Goal: Transaction & Acquisition: Subscribe to service/newsletter

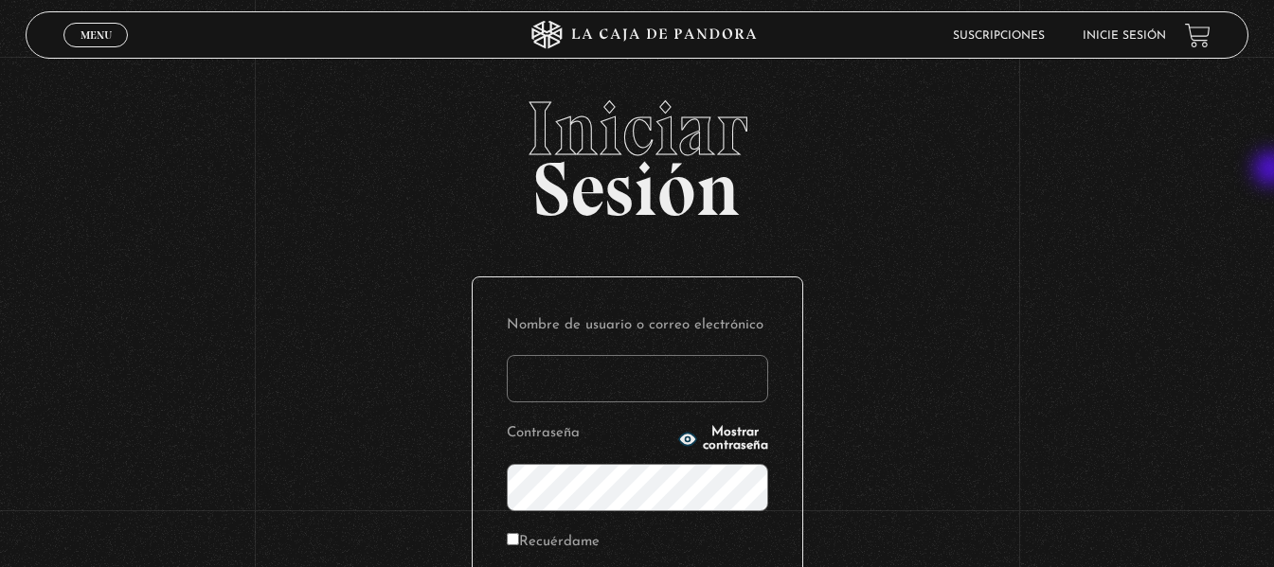
type input "yenpaofabre"
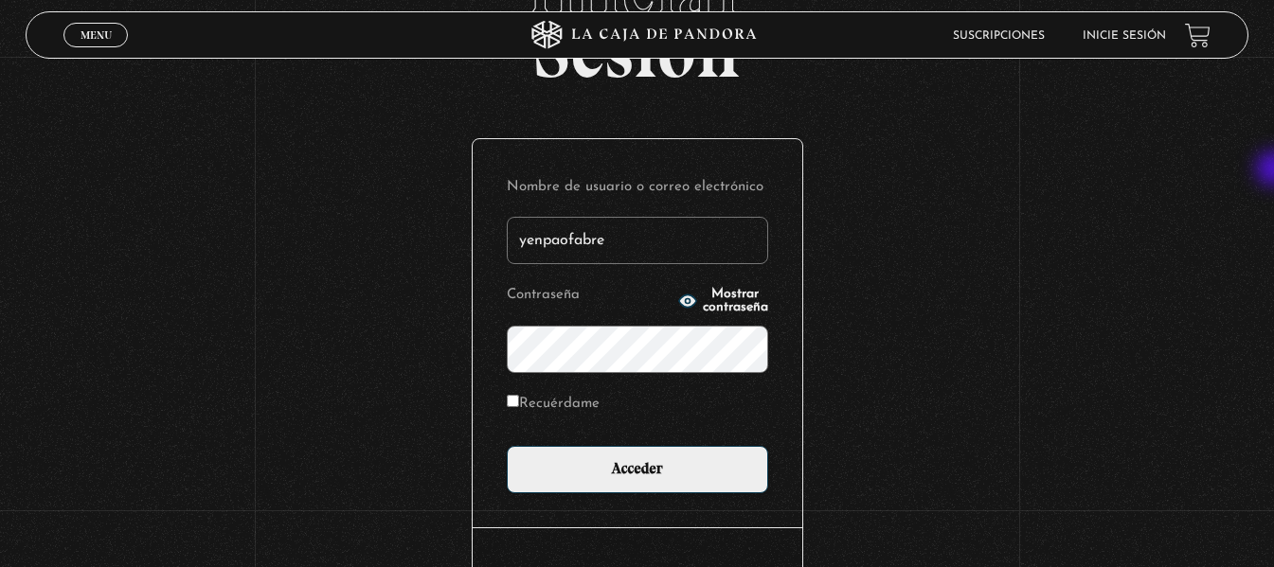
scroll to position [141, 0]
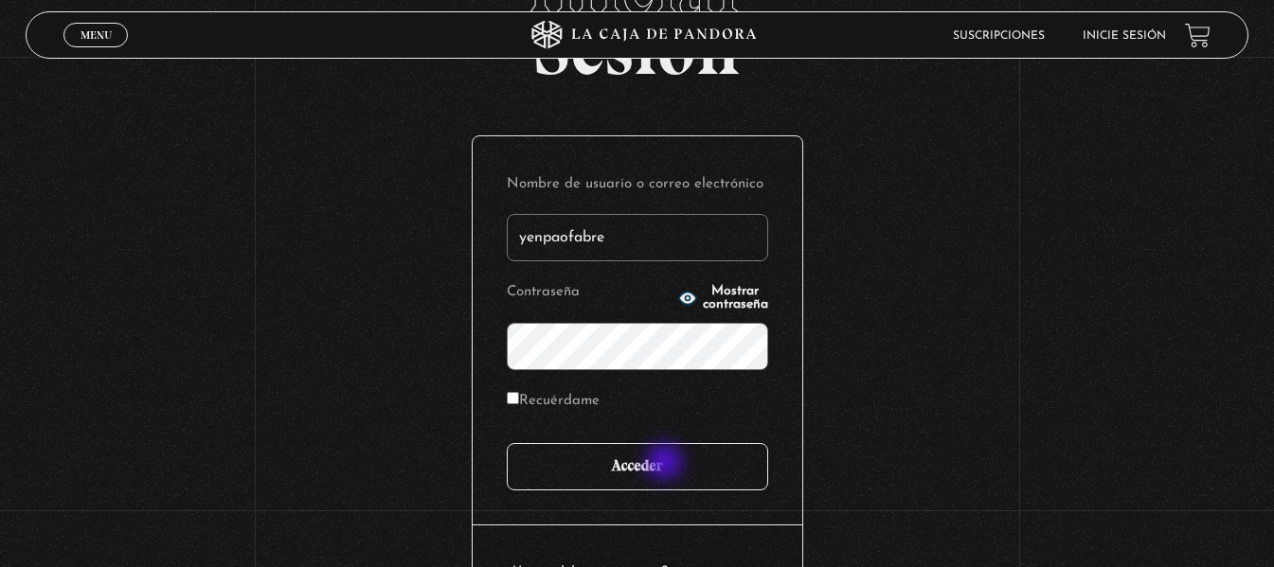
click at [667, 464] on input "Acceder" at bounding box center [637, 466] width 261 height 47
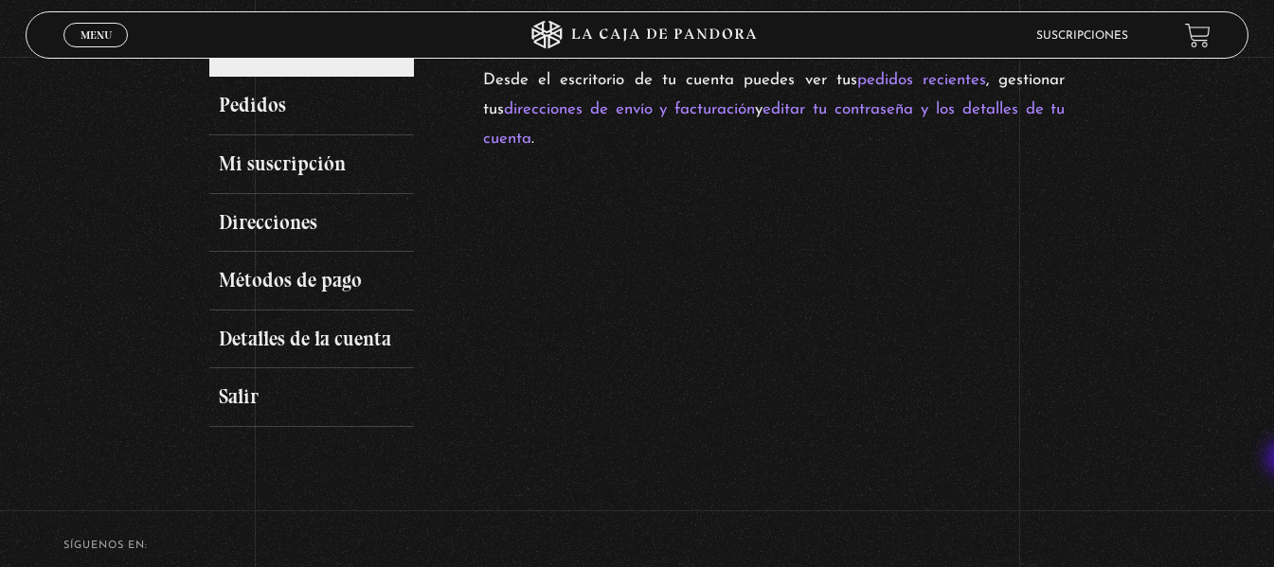
scroll to position [236, 0]
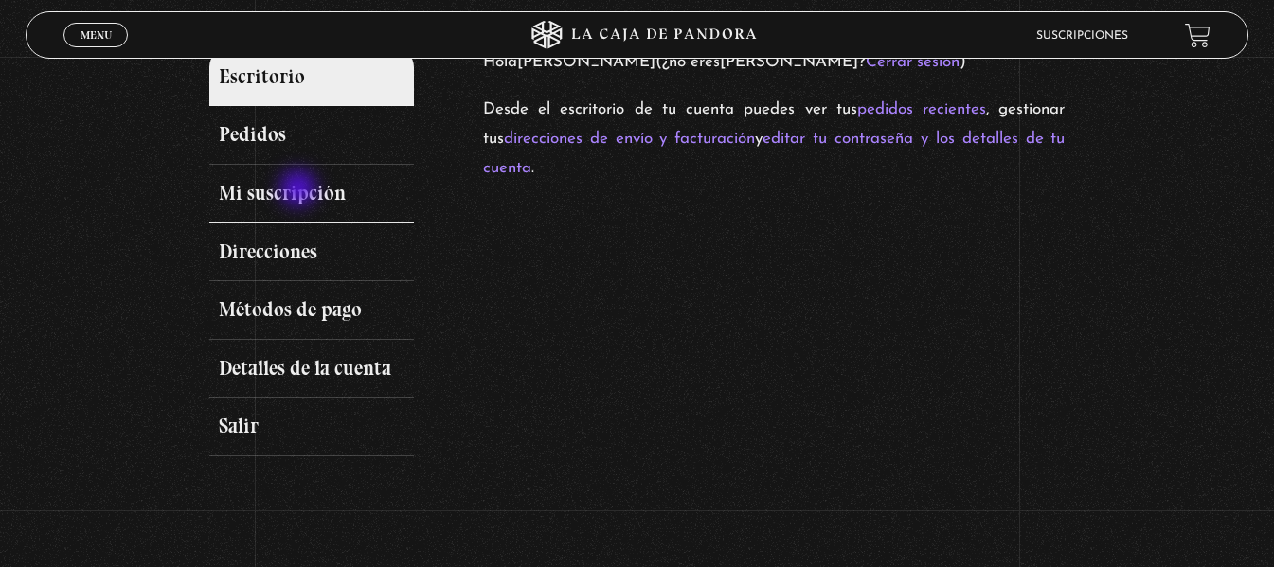
click at [300, 190] on link "Mi suscripción" at bounding box center [312, 194] width 206 height 59
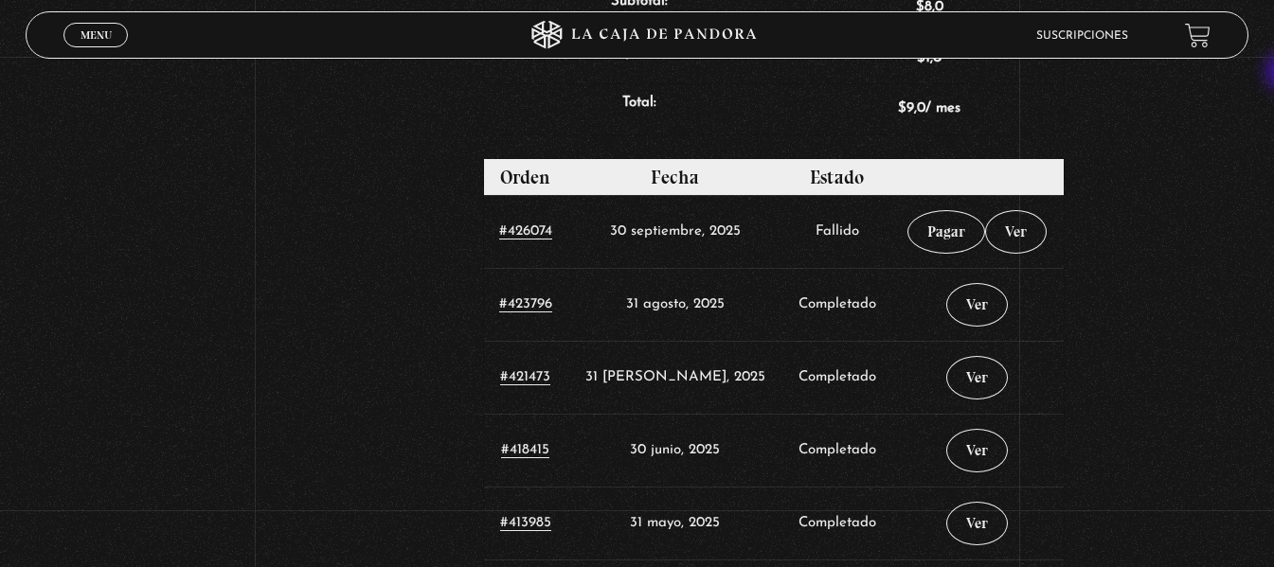
scroll to position [784, 0]
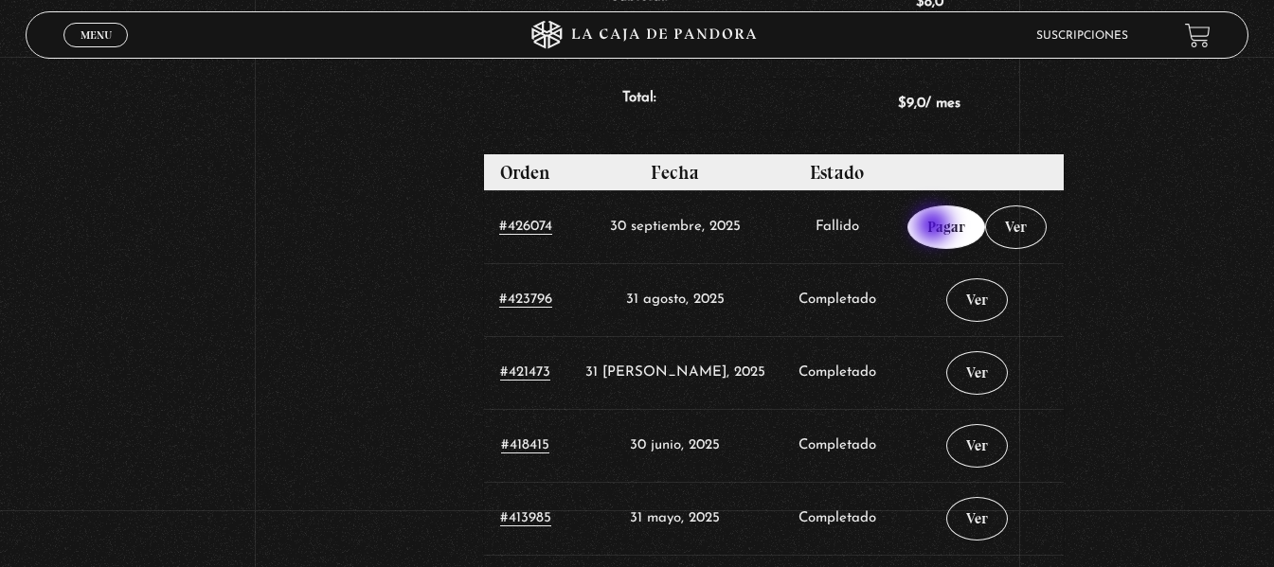
click at [935, 227] on link "Pagar" at bounding box center [946, 228] width 78 height 44
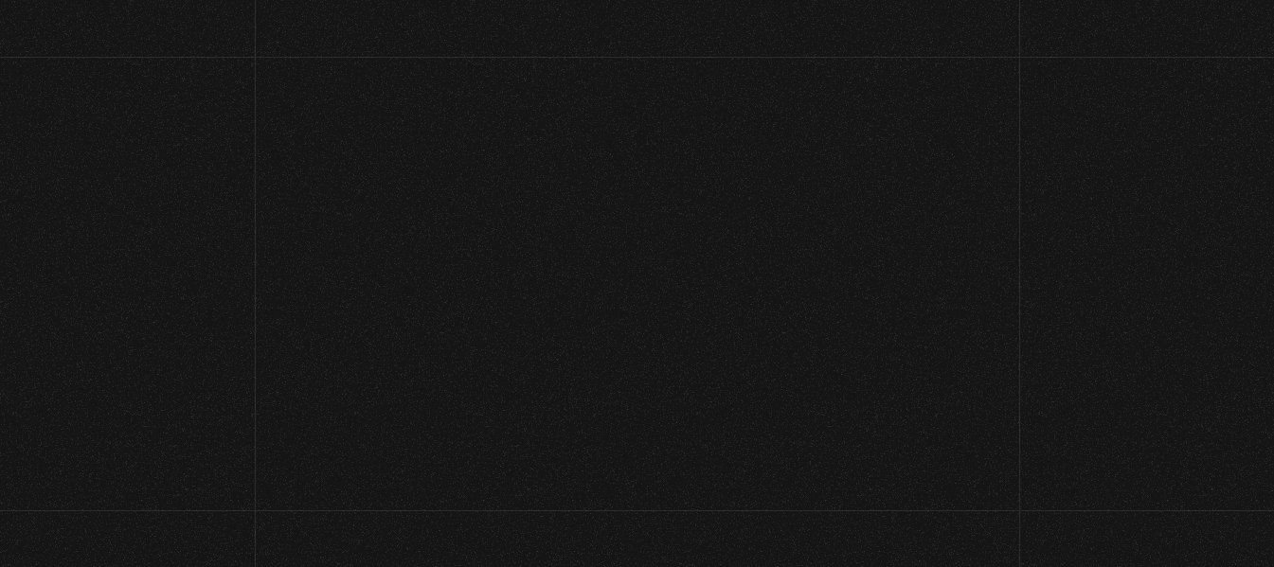
select select "CR-C"
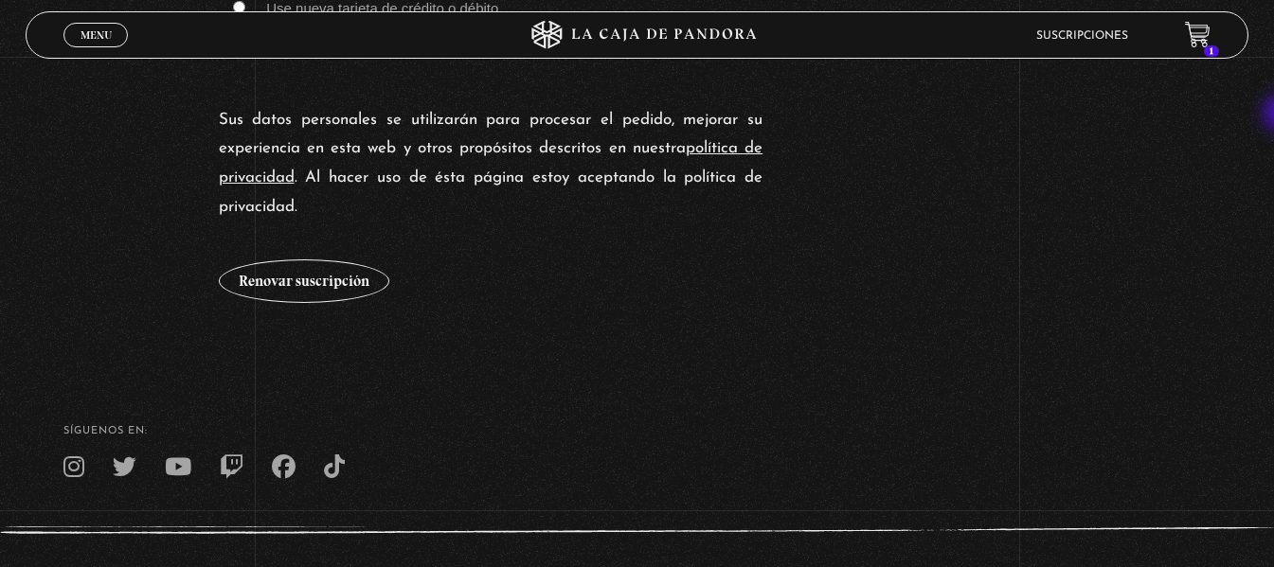
scroll to position [1904, 0]
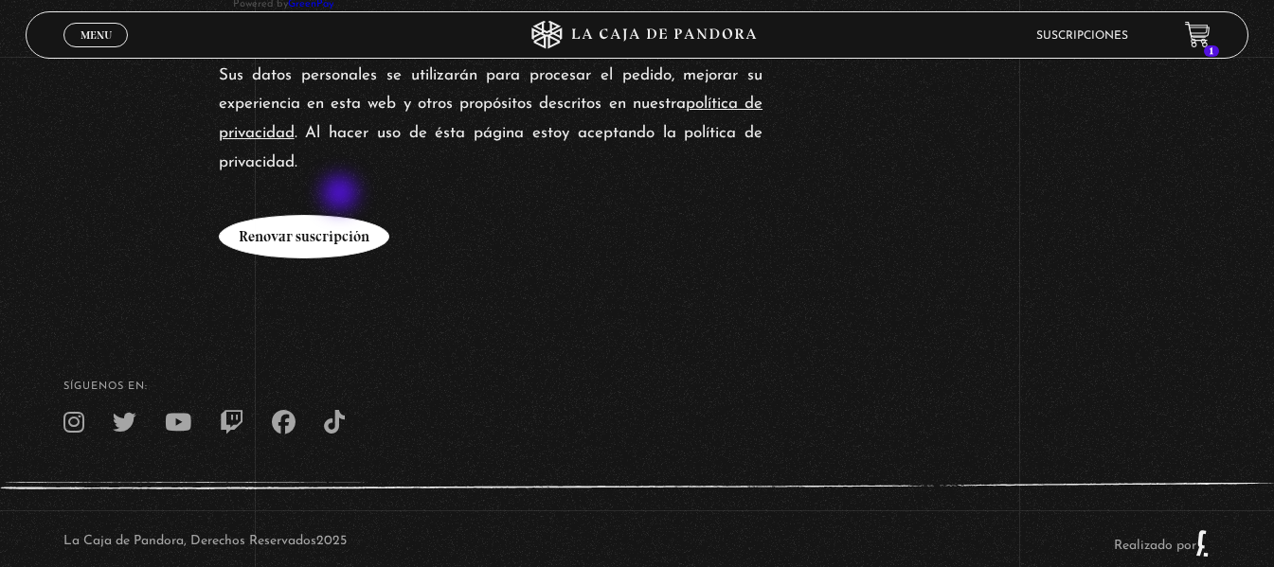
click at [342, 215] on button "Renovar suscripción" at bounding box center [304, 237] width 170 height 44
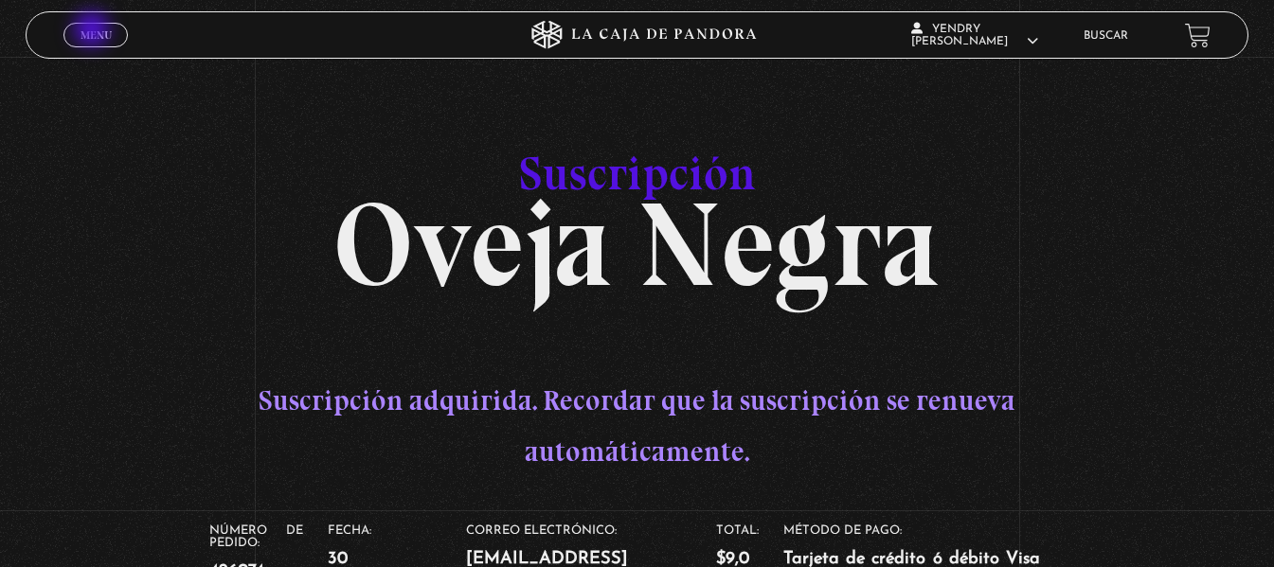
click at [94, 31] on span "Menu" at bounding box center [95, 34] width 31 height 11
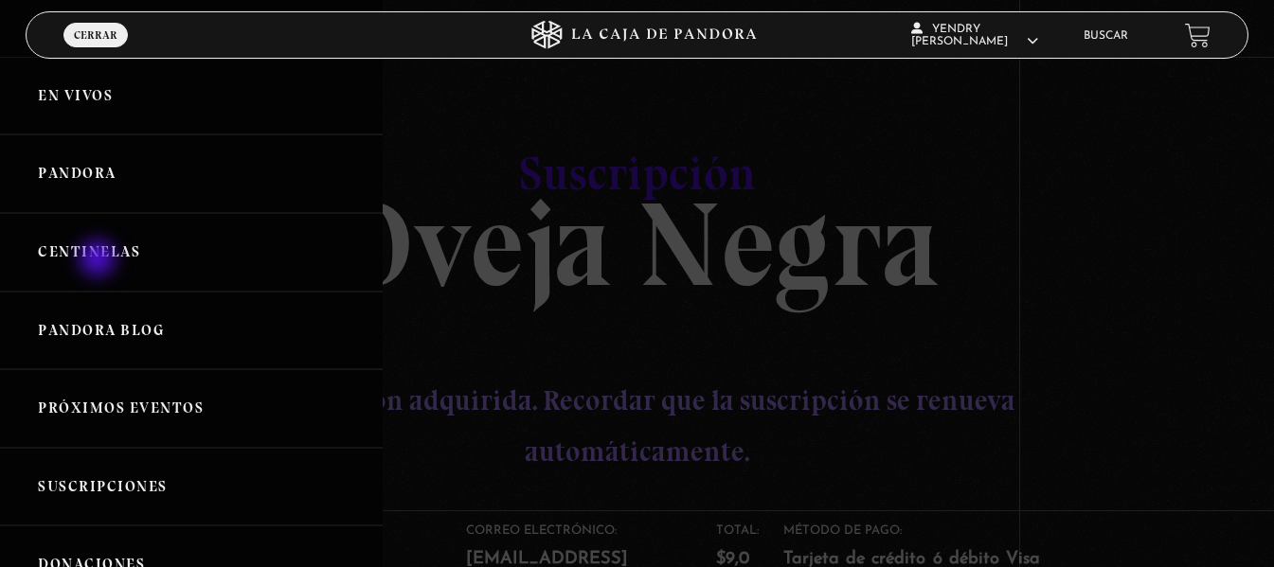
click at [99, 260] on link "Centinelas" at bounding box center [191, 252] width 383 height 79
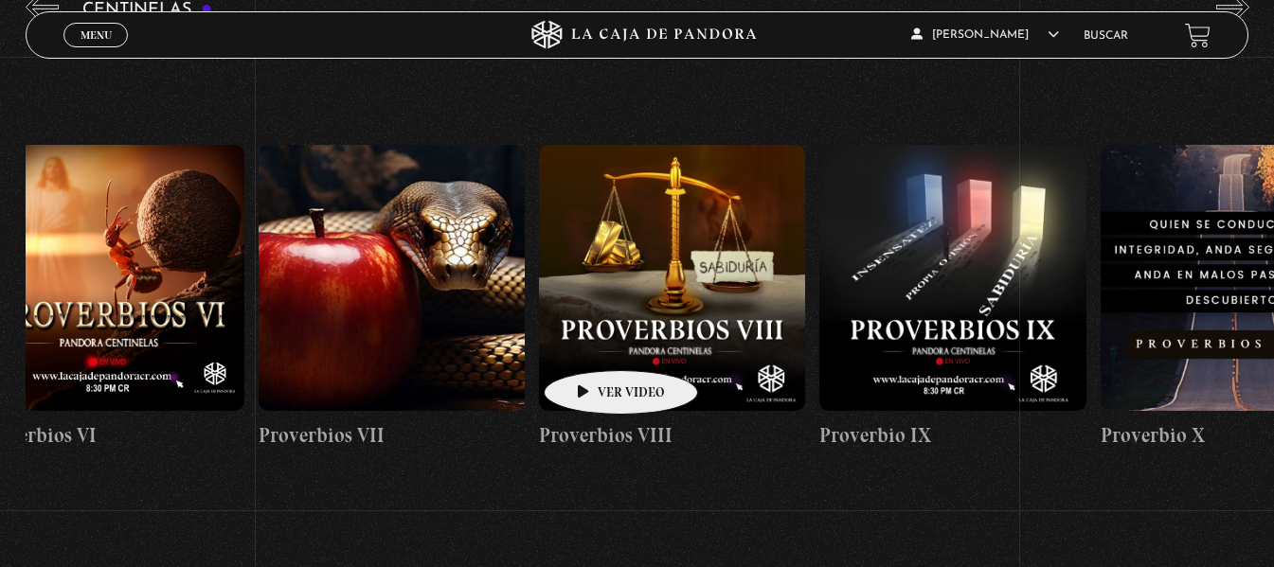
scroll to position [0, 4659]
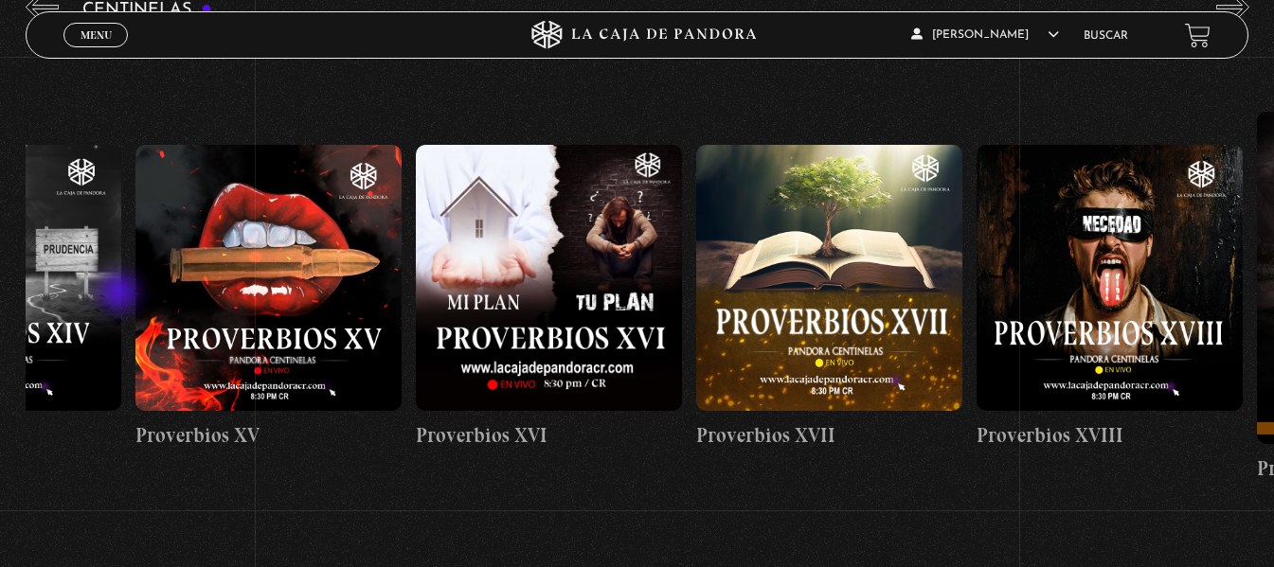
drag, startPoint x: 1053, startPoint y: 330, endPoint x: 121, endPoint y: 295, distance: 932.5
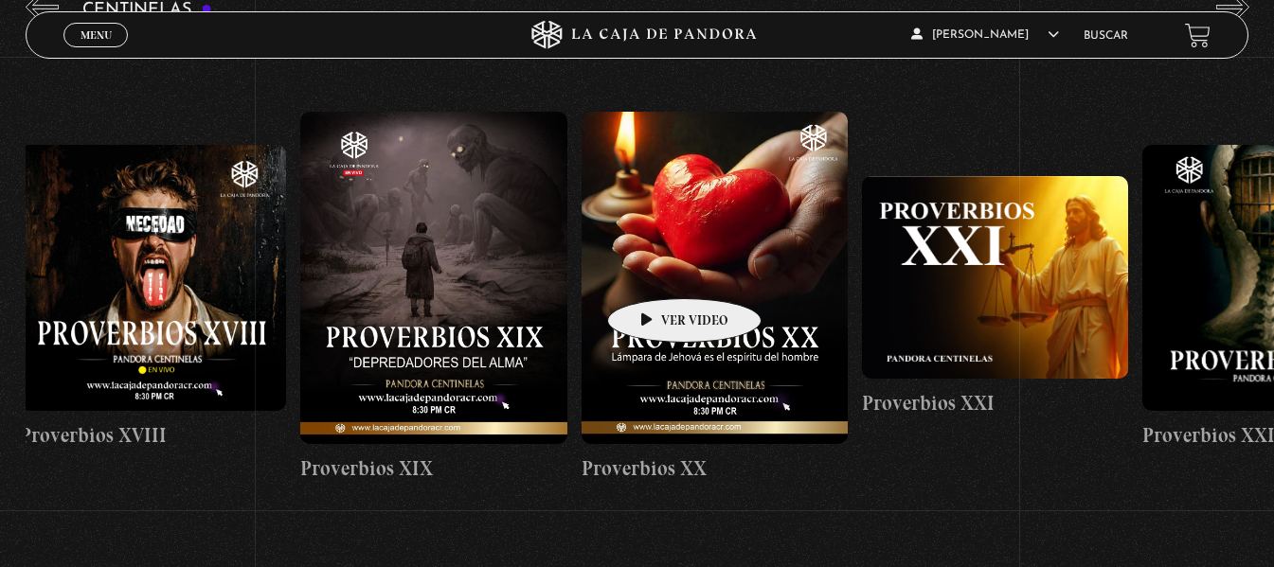
scroll to position [0, 6913]
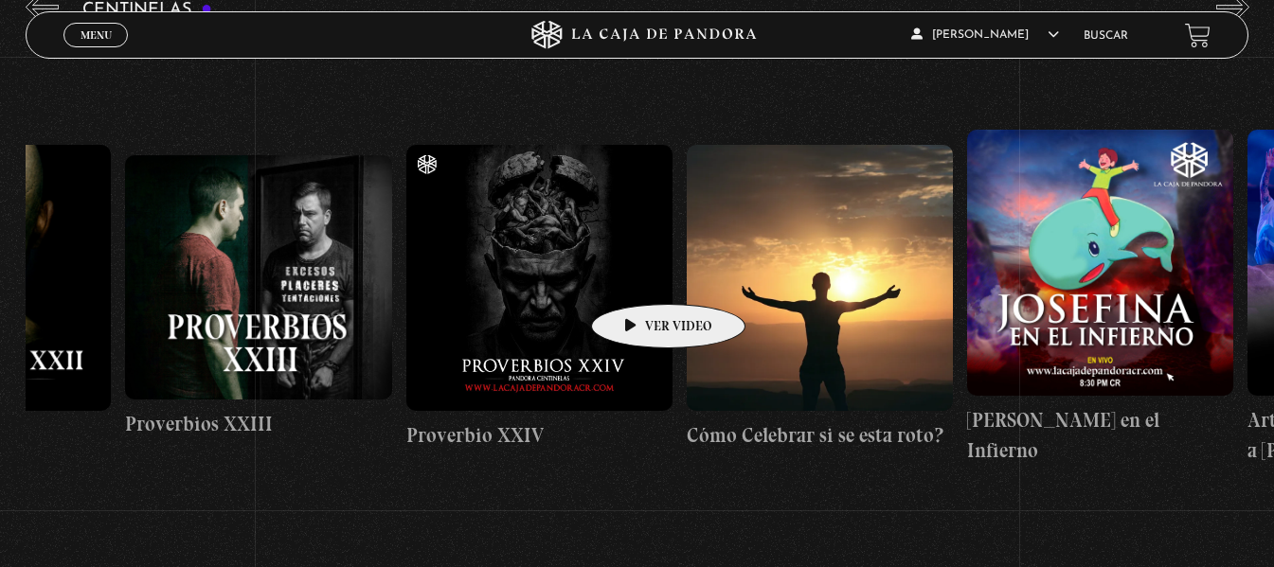
drag, startPoint x: 1089, startPoint y: 268, endPoint x: 638, endPoint y: 276, distance: 450.8
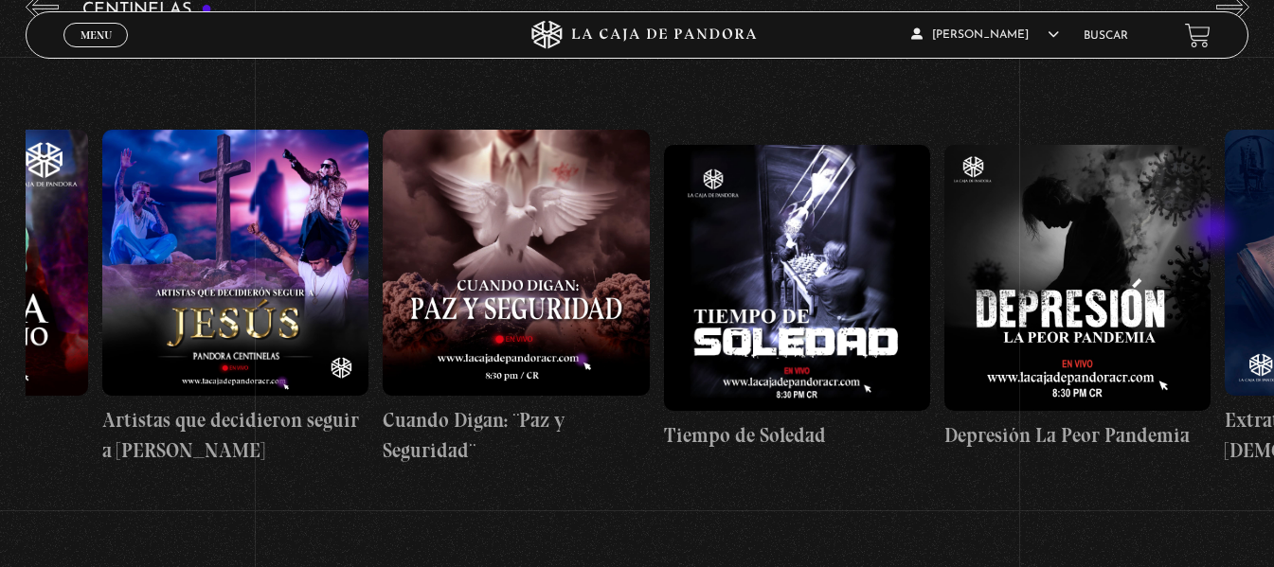
scroll to position [0, 8268]
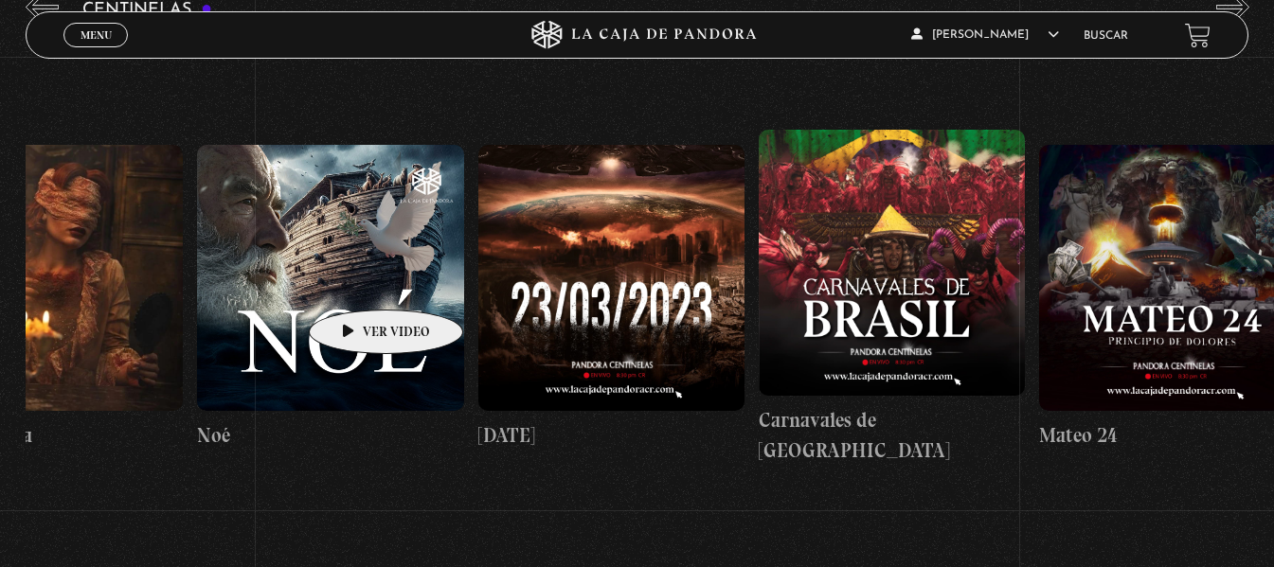
scroll to position [0, 13529]
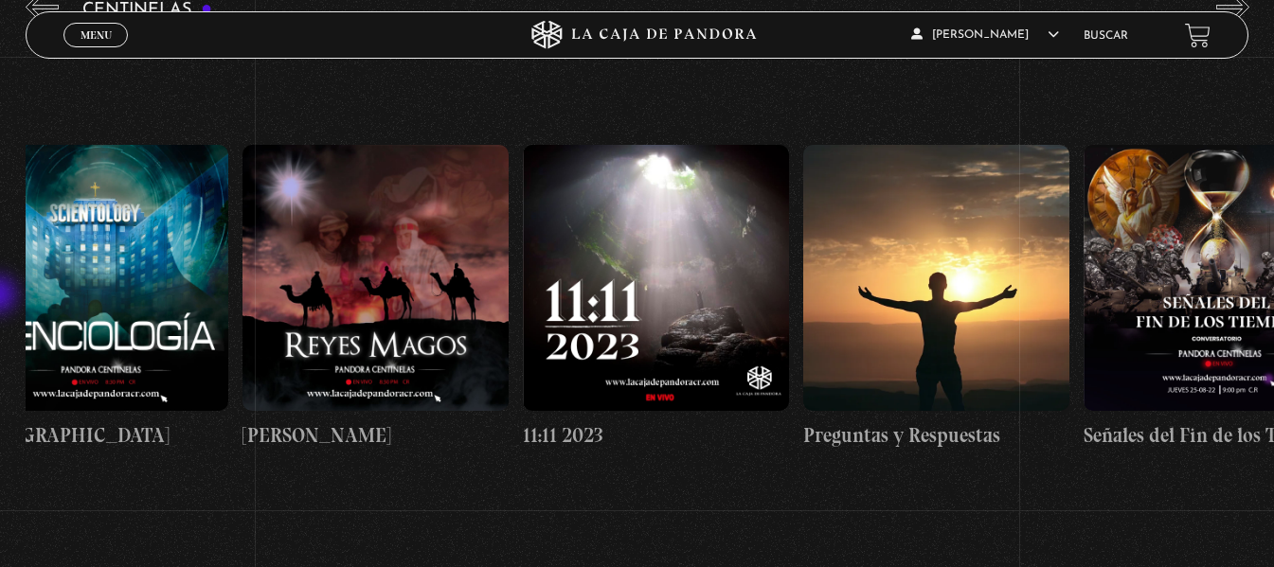
drag, startPoint x: 1083, startPoint y: 268, endPoint x: 0, endPoint y: 296, distance: 1083.8
click at [0, 296] on section "Centinelas" at bounding box center [637, 319] width 1274 height 665
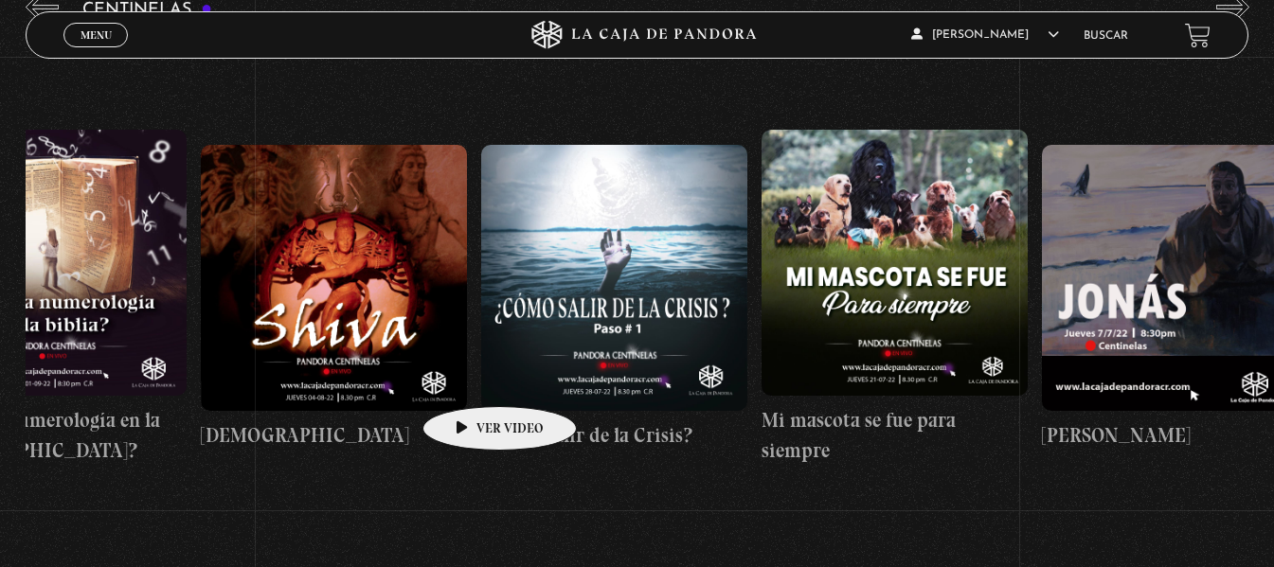
scroll to position [0, 16228]
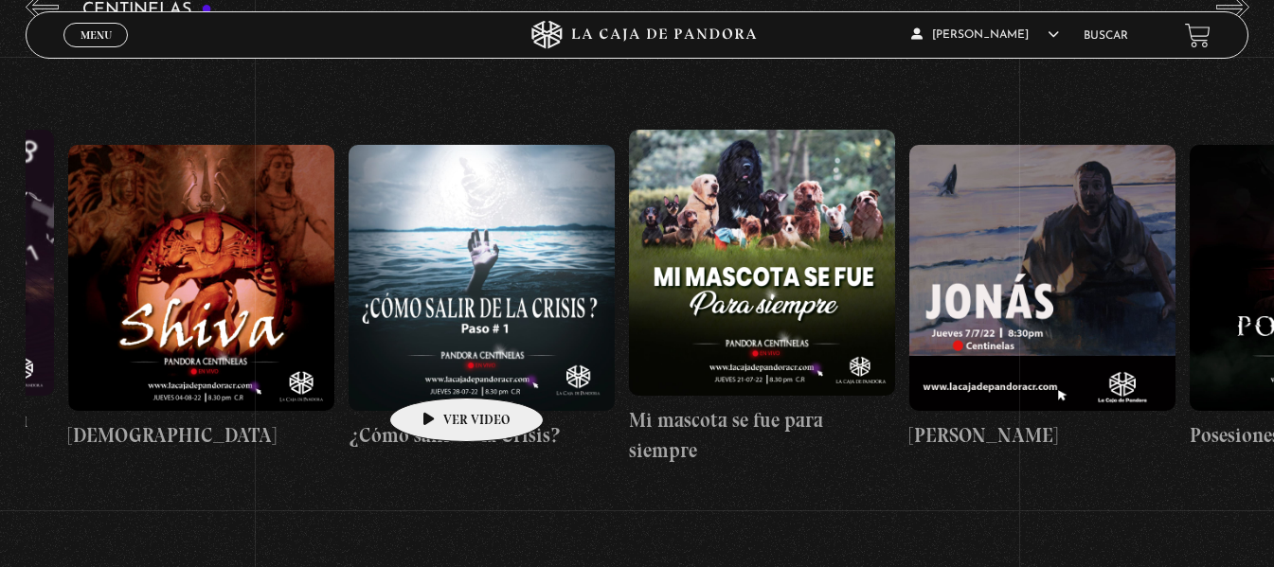
drag, startPoint x: 976, startPoint y: 321, endPoint x: 437, endPoint y: 369, distance: 542.0
click at [437, 369] on div "Como manejar las malas noticias? Centinelas 2025 Por qué Dios no me escucha Rel…" at bounding box center [208, 297] width 32822 height 519
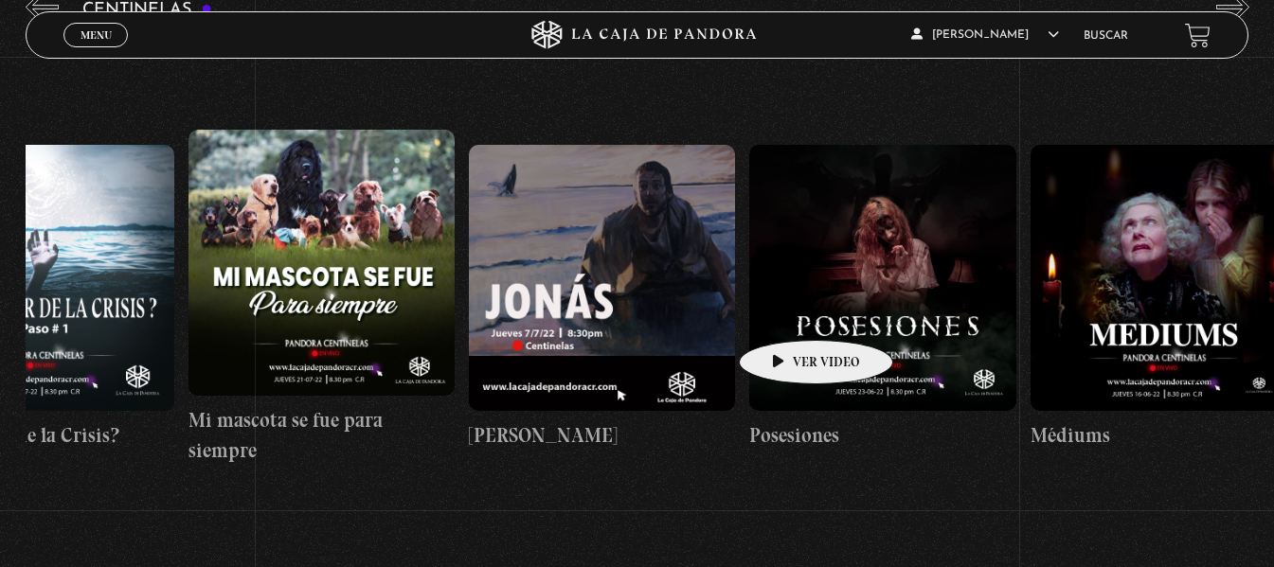
scroll to position [0, 17994]
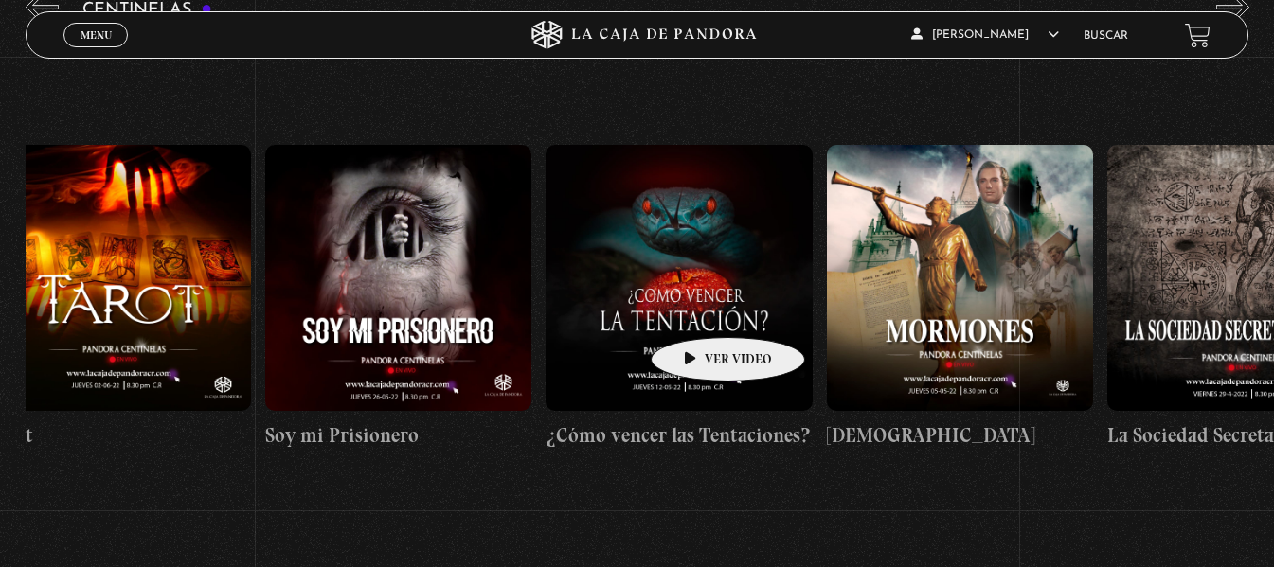
drag, startPoint x: 1051, startPoint y: 313, endPoint x: 698, endPoint y: 309, distance: 353.3
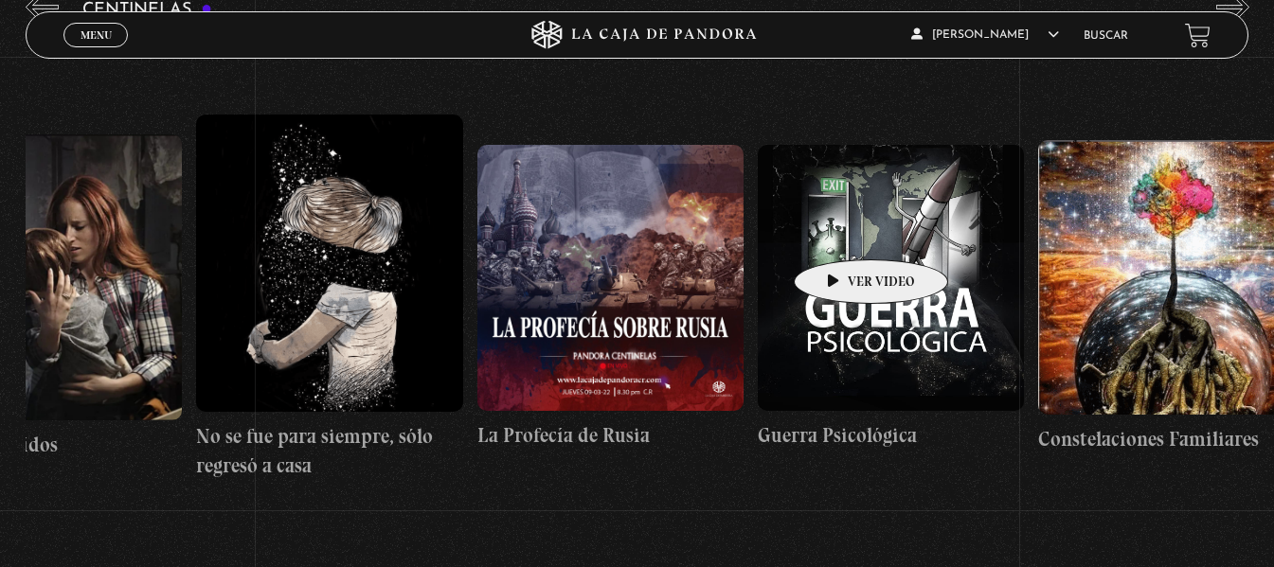
scroll to position [0, 19751]
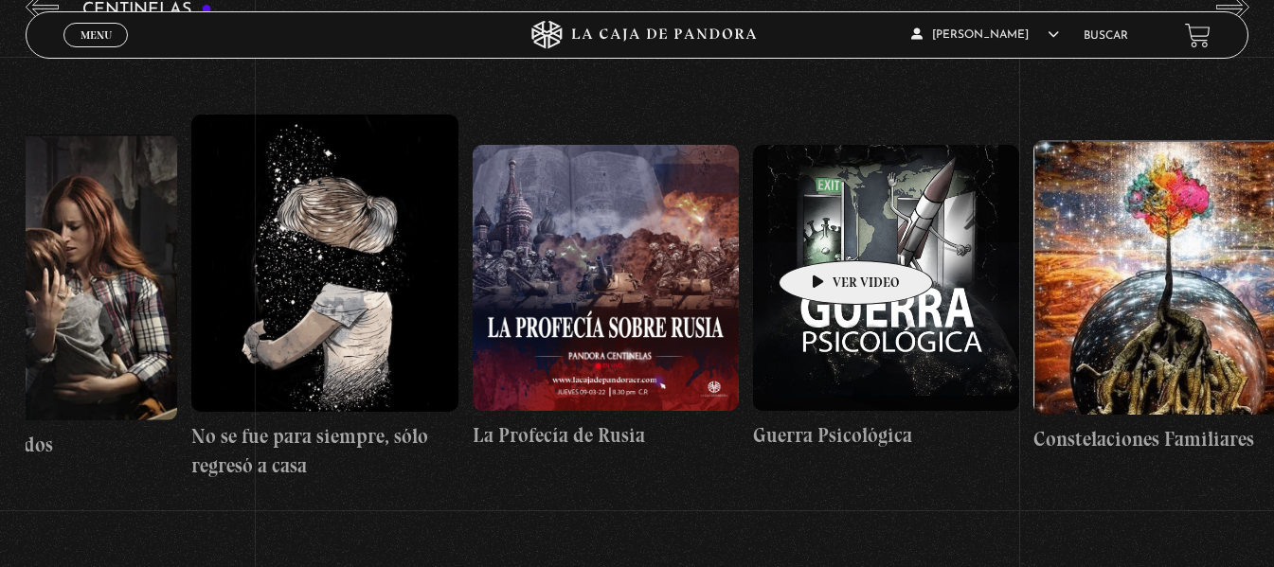
drag, startPoint x: 1177, startPoint y: 215, endPoint x: 826, endPoint y: 232, distance: 351.8
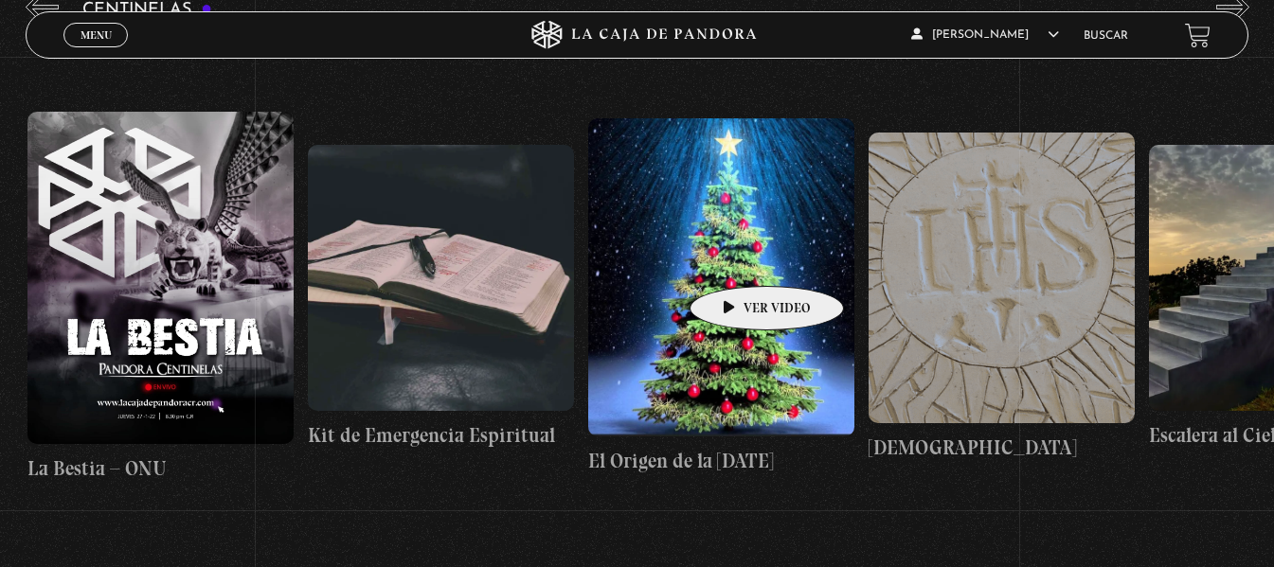
scroll to position [0, 21323]
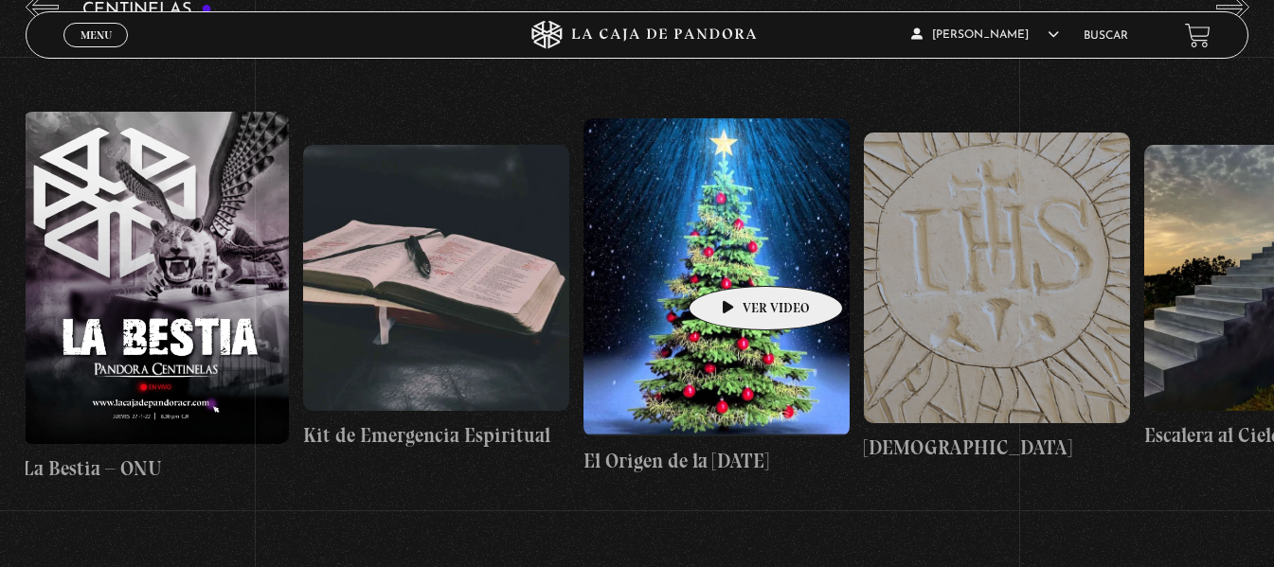
drag, startPoint x: 1050, startPoint y: 257, endPoint x: 736, endPoint y: 258, distance: 314.4
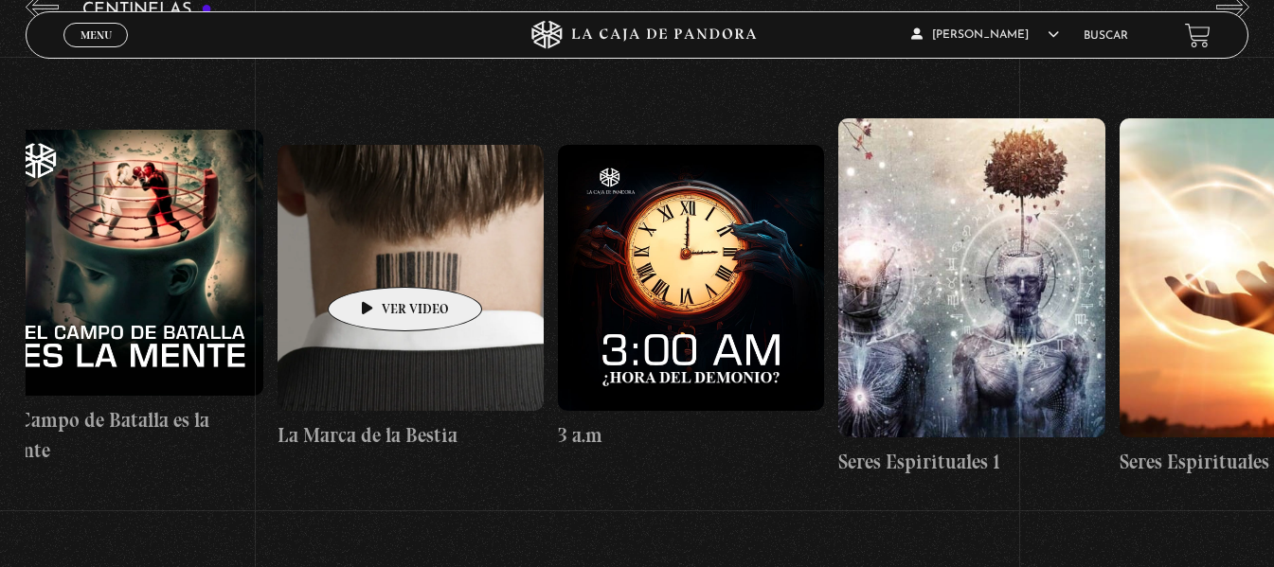
scroll to position [0, 25561]
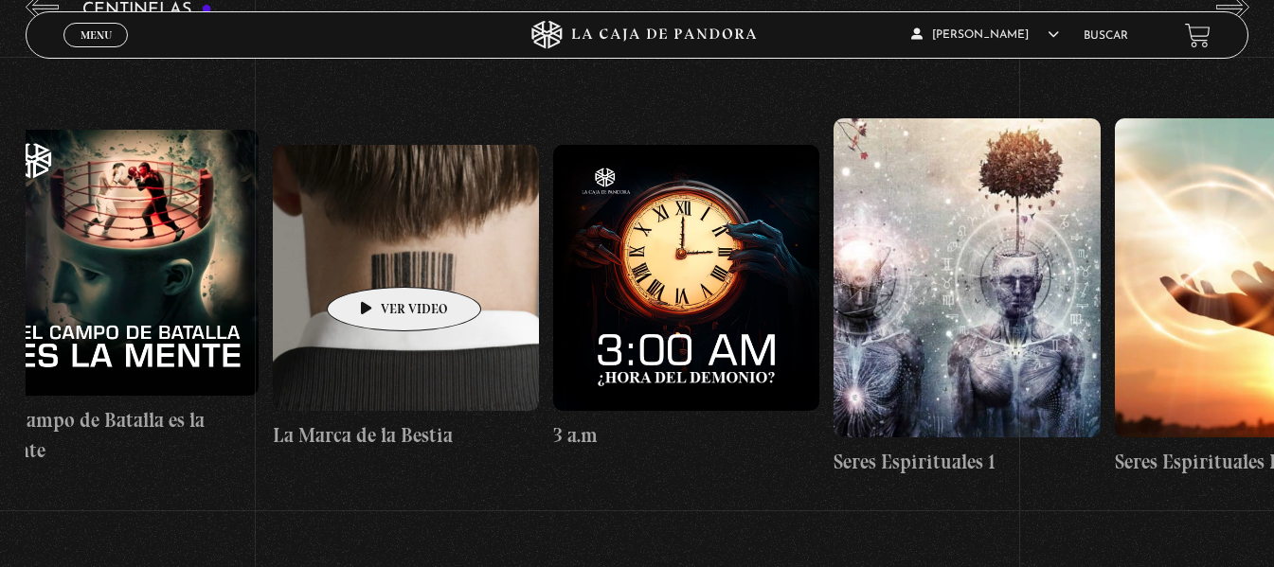
drag, startPoint x: 1222, startPoint y: 230, endPoint x: 374, endPoint y: 259, distance: 848.1
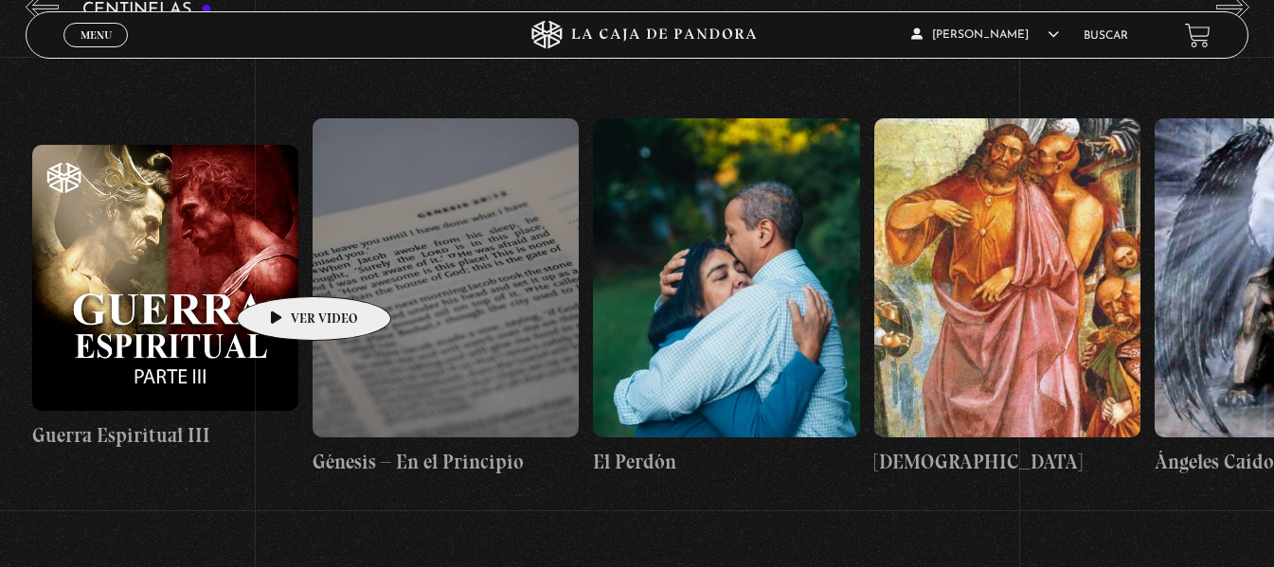
scroll to position [0, 28464]
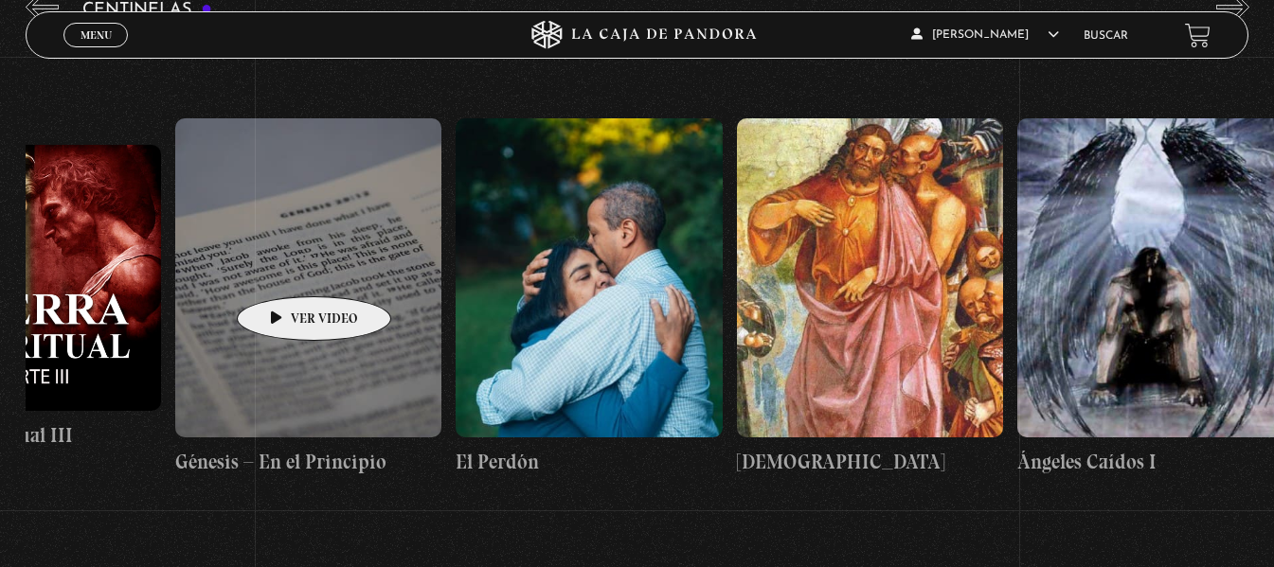
drag, startPoint x: 865, startPoint y: 307, endPoint x: 284, endPoint y: 268, distance: 581.8
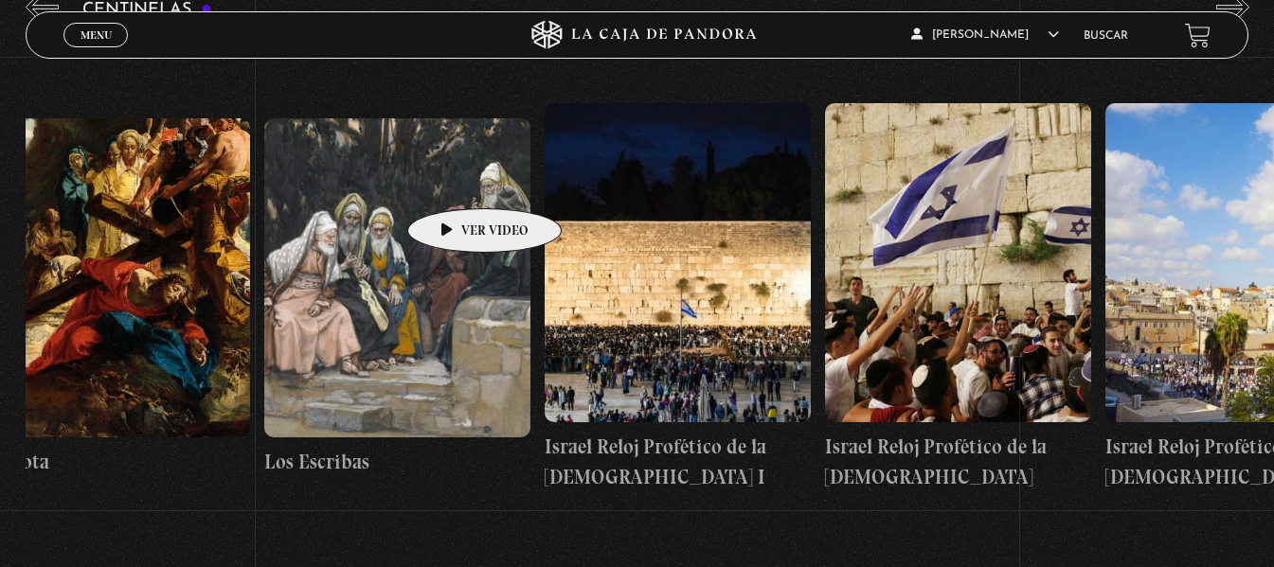
scroll to position [0, 31509]
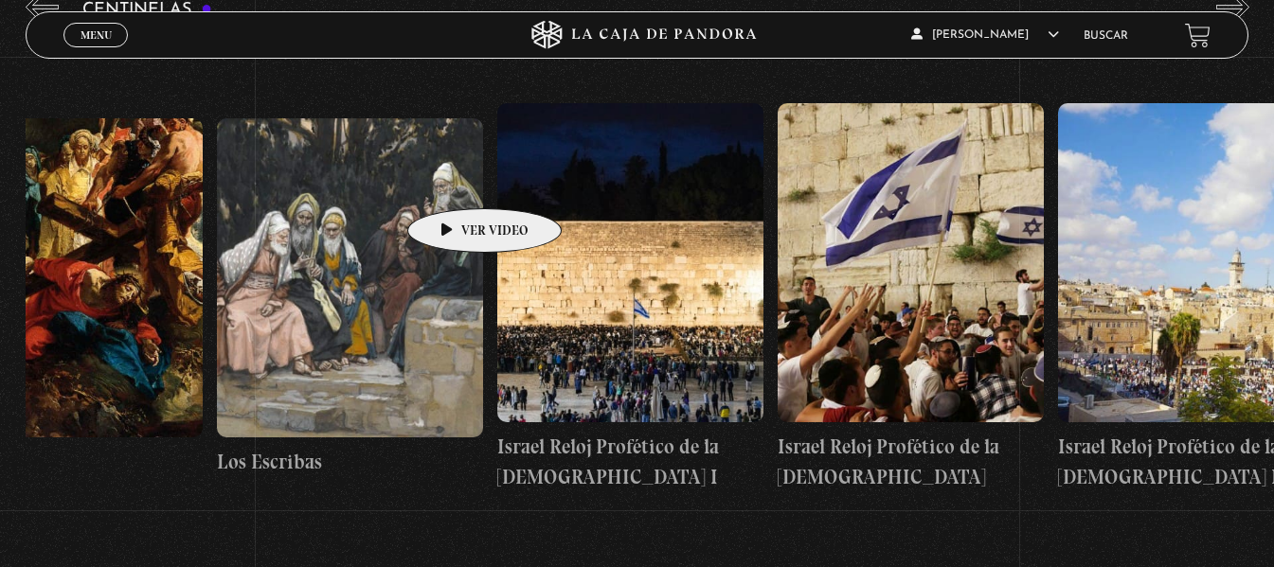
drag, startPoint x: 1059, startPoint y: 281, endPoint x: 450, endPoint y: 179, distance: 617.5
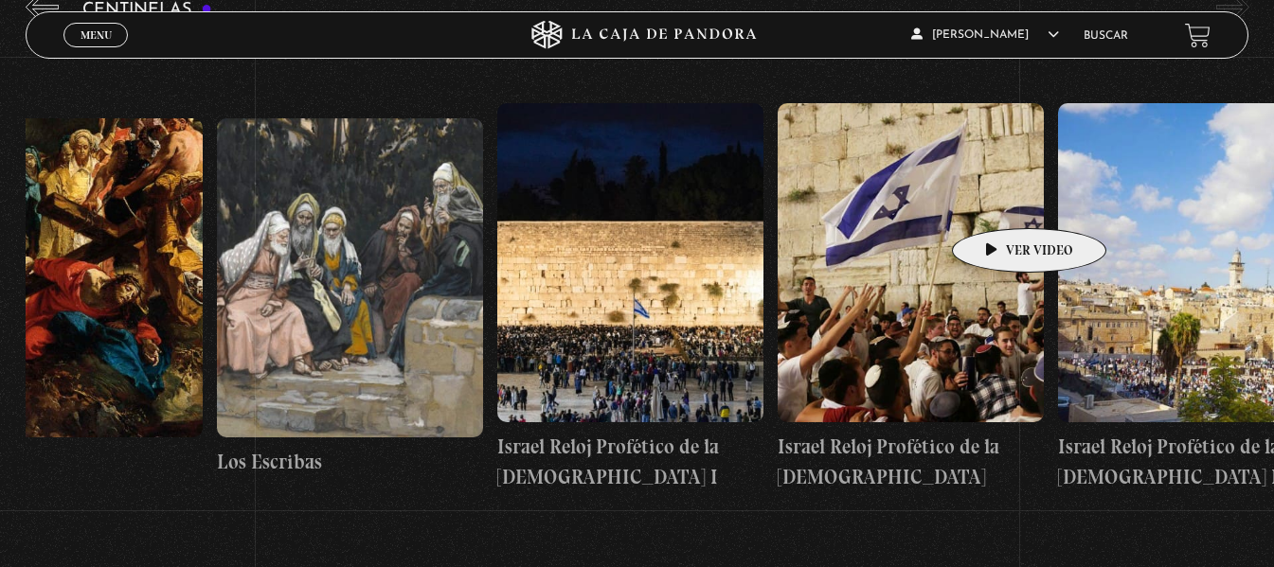
scroll to position [0, 31560]
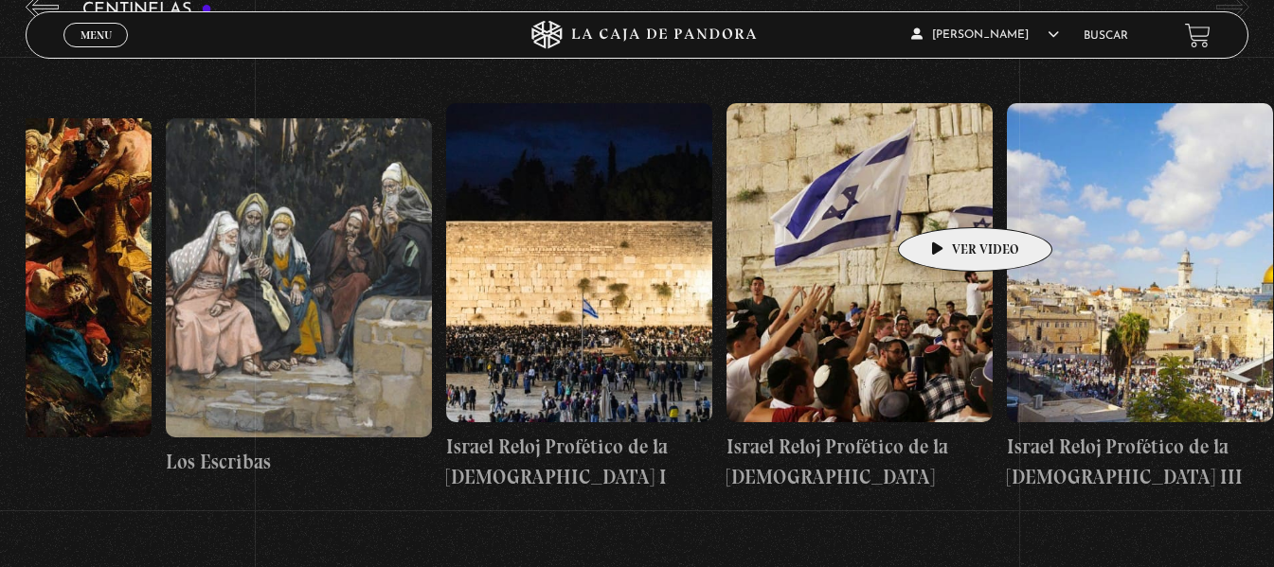
drag, startPoint x: 1056, startPoint y: 211, endPoint x: 945, endPoint y: 199, distance: 111.5
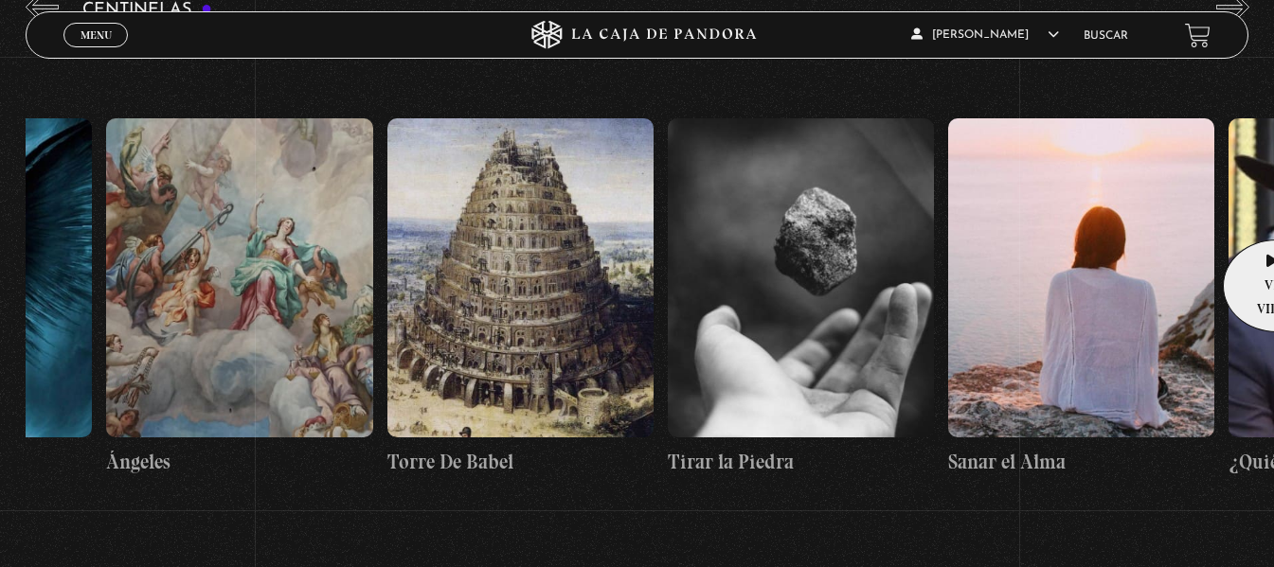
scroll to position [0, 29931]
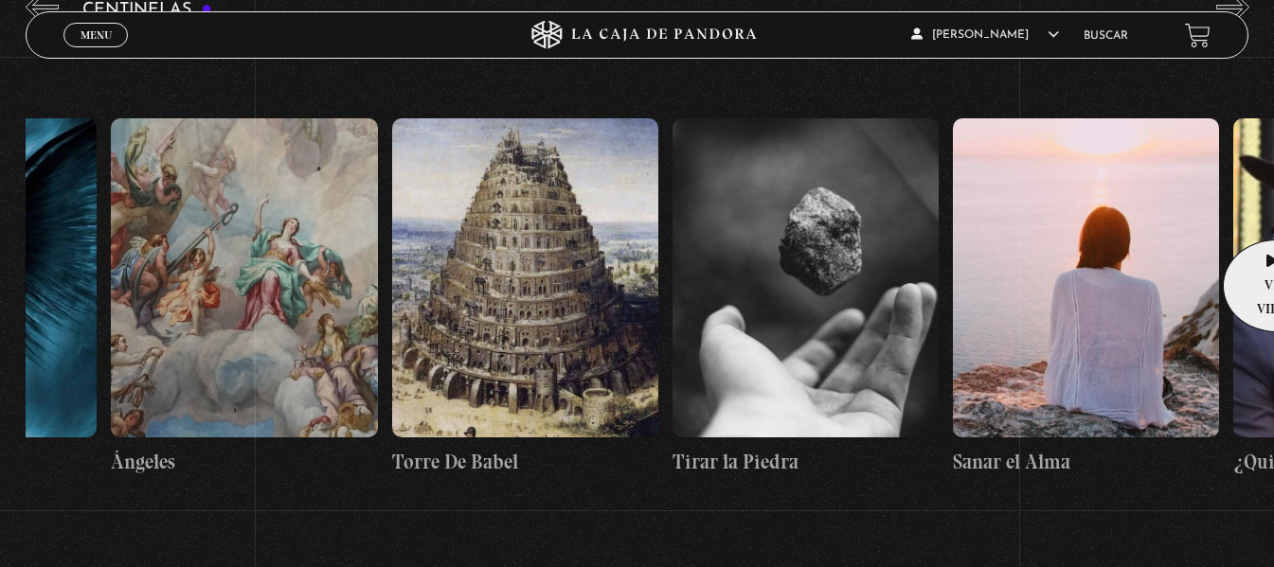
drag, startPoint x: 945, startPoint y: 199, endPoint x: 1287, endPoint y: 199, distance: 341.9
click at [1273, 199] on html "ingresar al sitio Ver Video Más Información Solicitar Por favor coloque su disp…" at bounding box center [637, 367] width 1274 height 1338
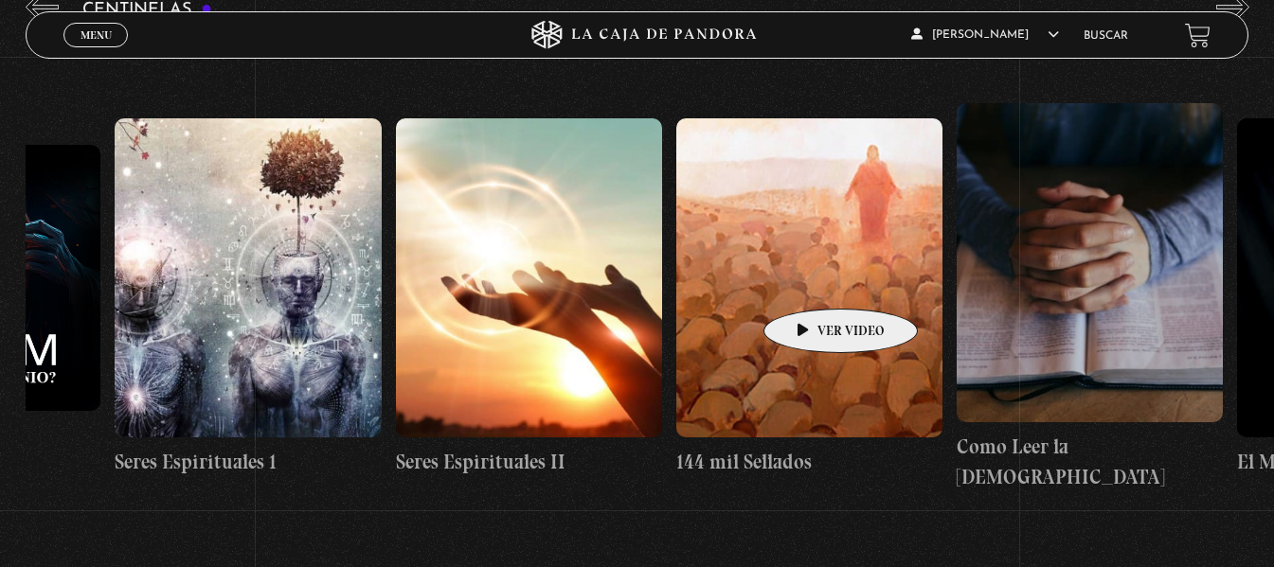
scroll to position [0, 25802]
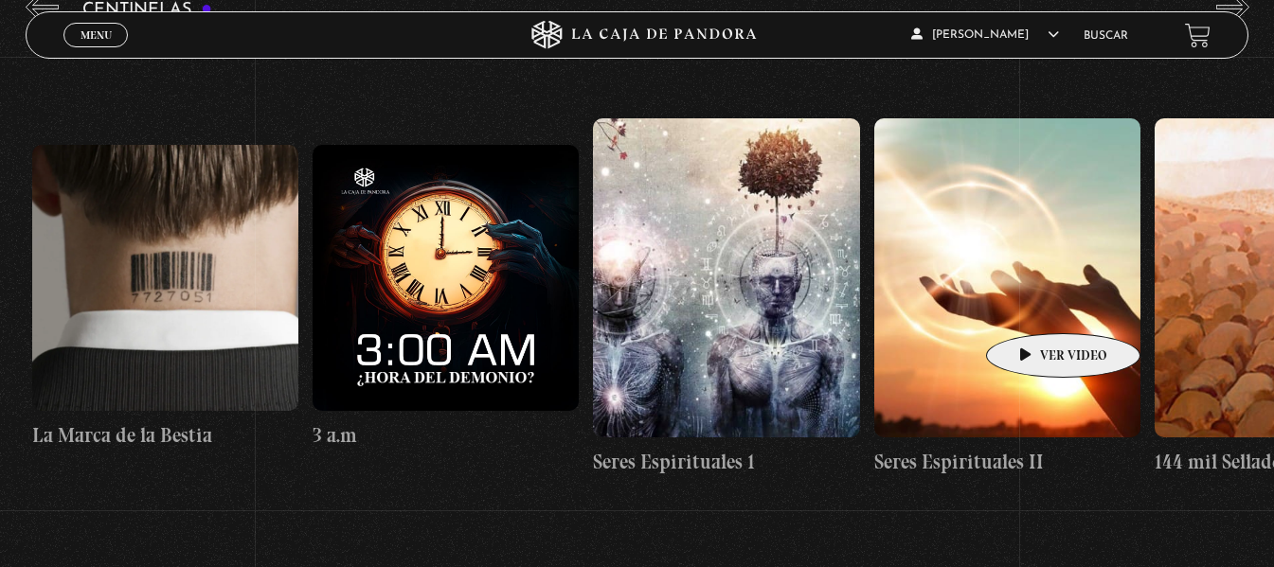
drag, startPoint x: 207, startPoint y: 277, endPoint x: 1033, endPoint y: 305, distance: 826.3
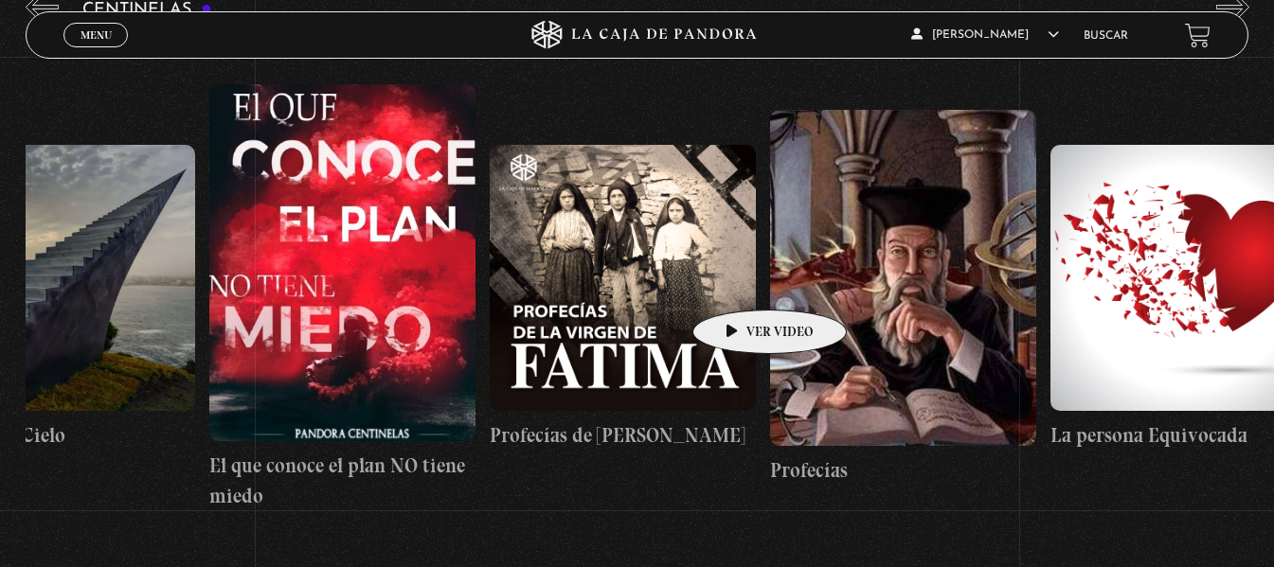
scroll to position [0, 22061]
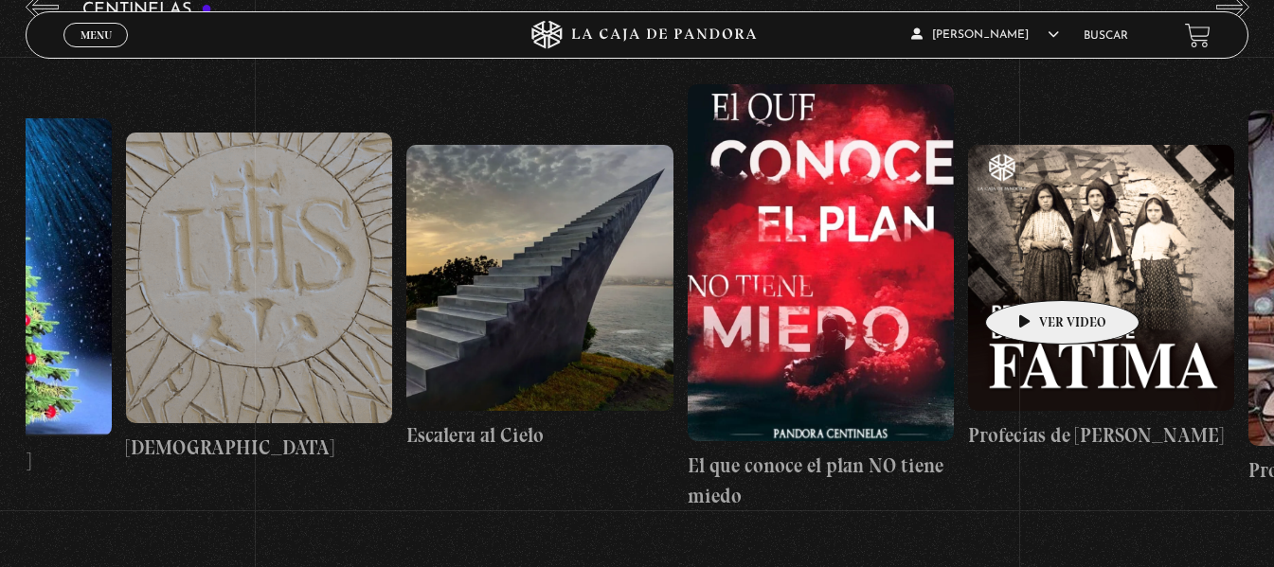
drag, startPoint x: 286, startPoint y: 262, endPoint x: 1034, endPoint y: 272, distance: 748.2
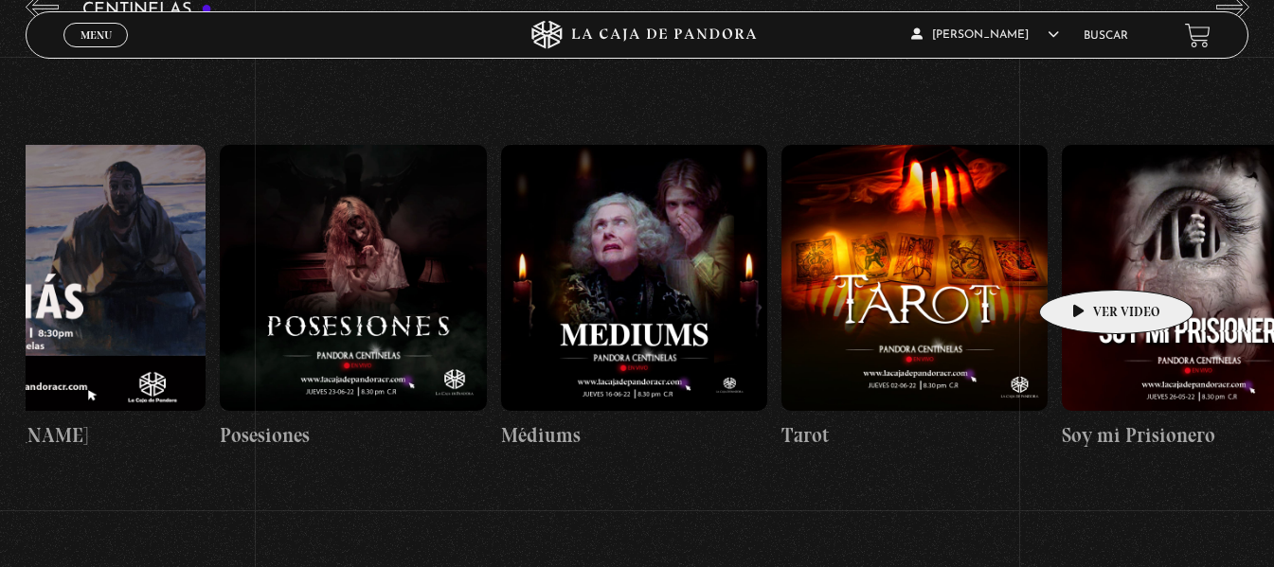
scroll to position [0, 17032]
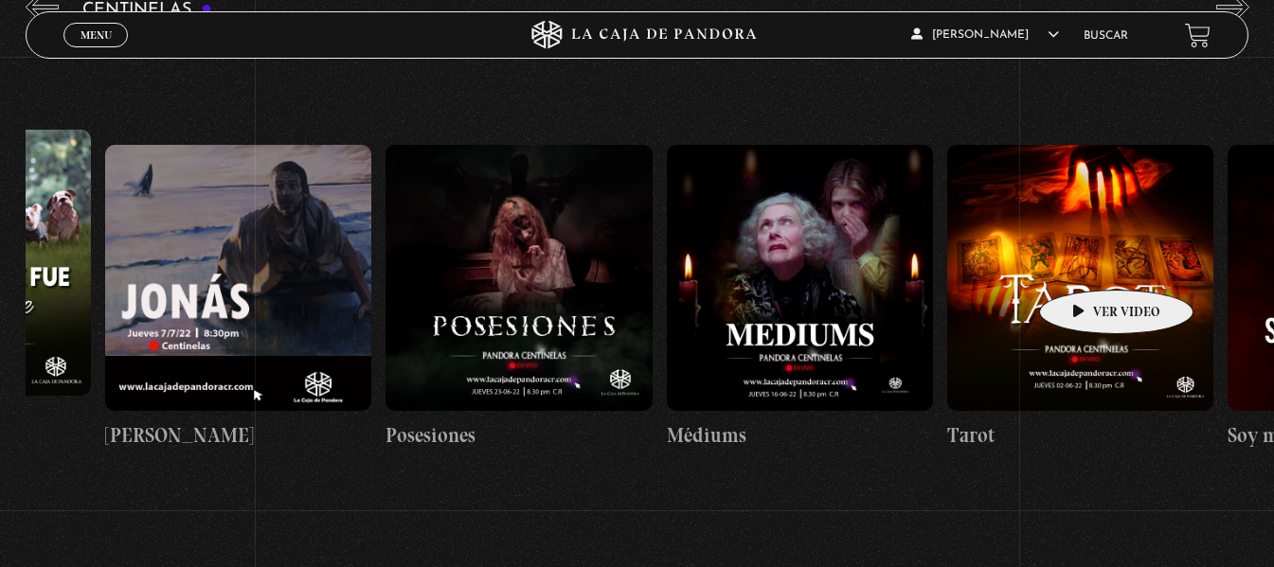
drag, startPoint x: 92, startPoint y: 255, endPoint x: 1098, endPoint y: 260, distance: 1005.8
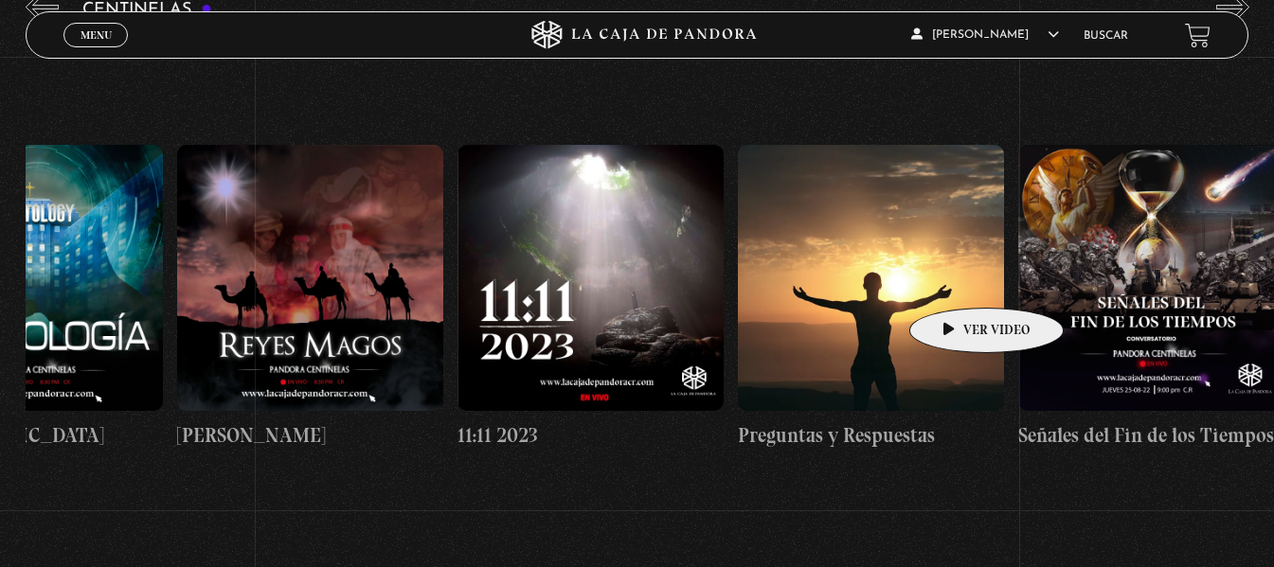
scroll to position [0, 13571]
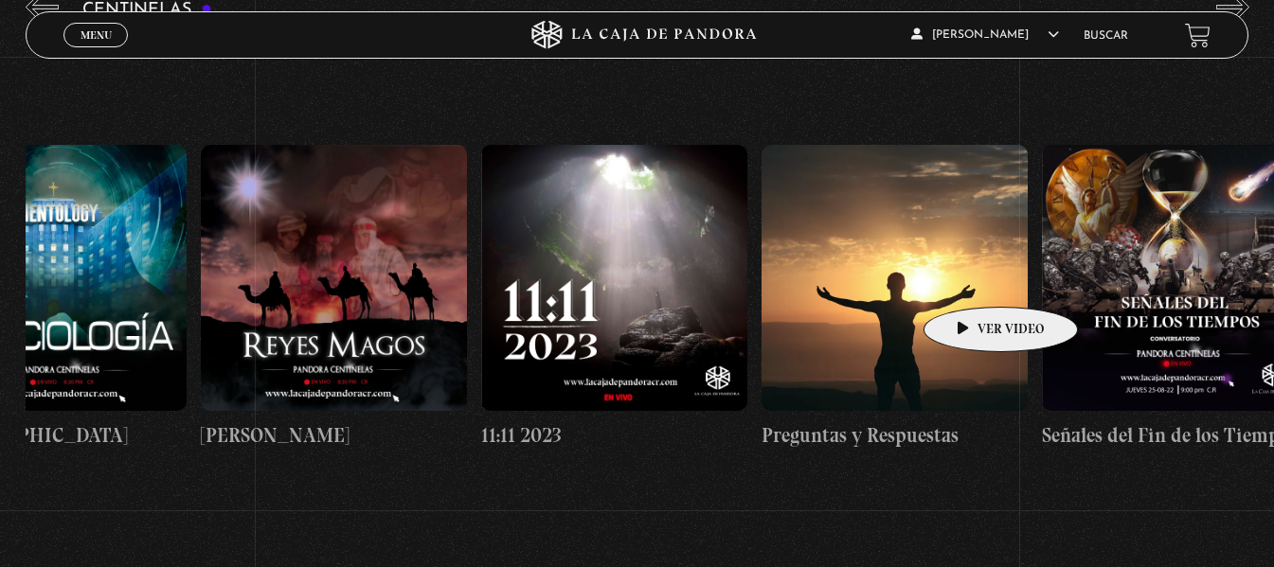
drag, startPoint x: 278, startPoint y: 246, endPoint x: 971, endPoint y: 278, distance: 693.0
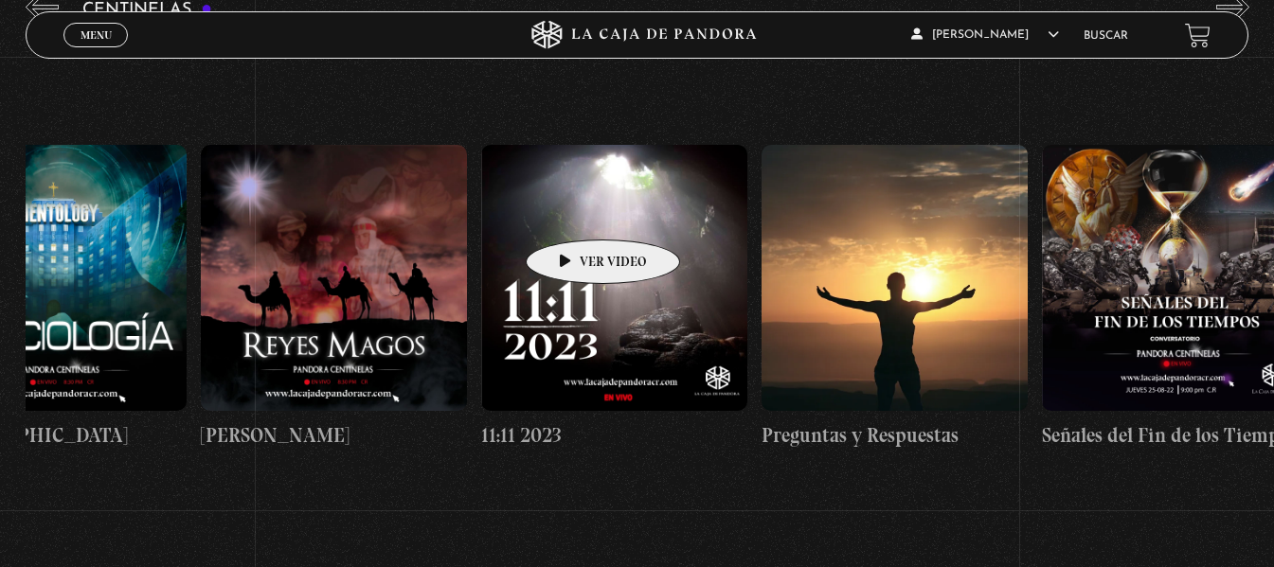
click at [573, 211] on figure at bounding box center [614, 278] width 266 height 266
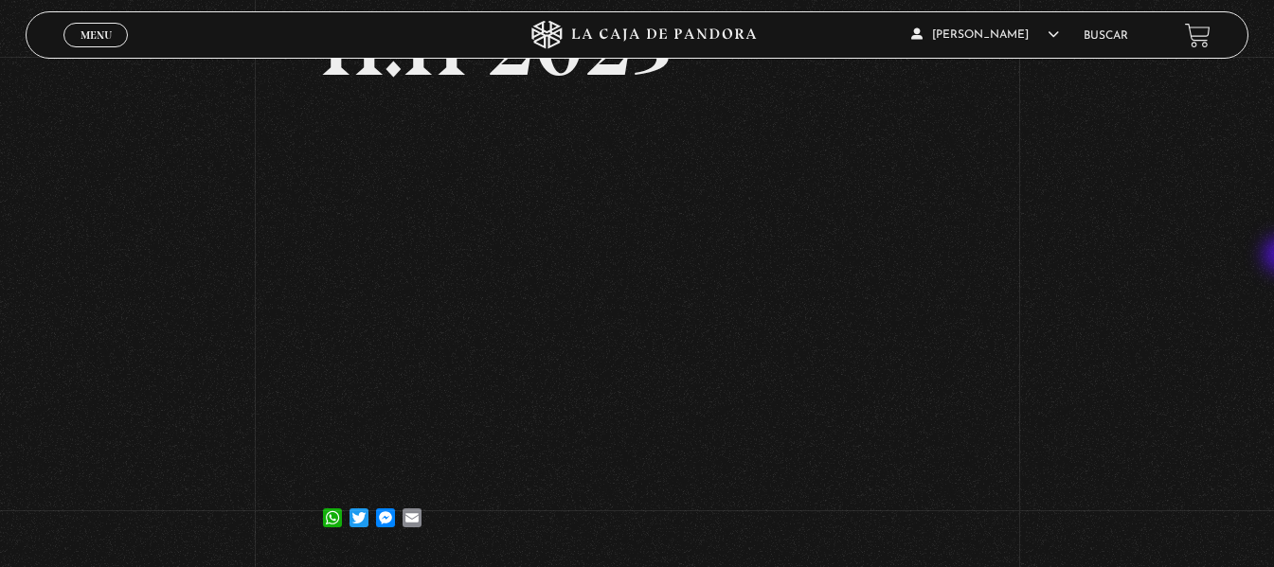
scroll to position [155, 0]
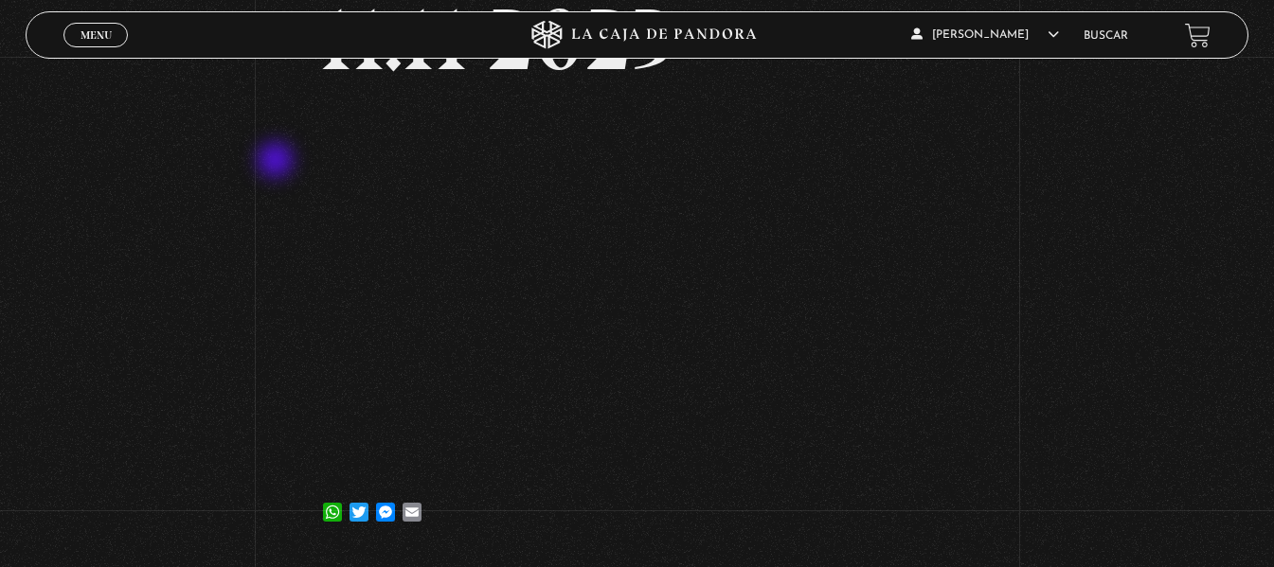
click at [277, 162] on div "Volver [DATE] 11:11 2023 WhatsApp Twitter Messenger Email" at bounding box center [637, 229] width 1274 height 654
